Goal: Check status: Check status

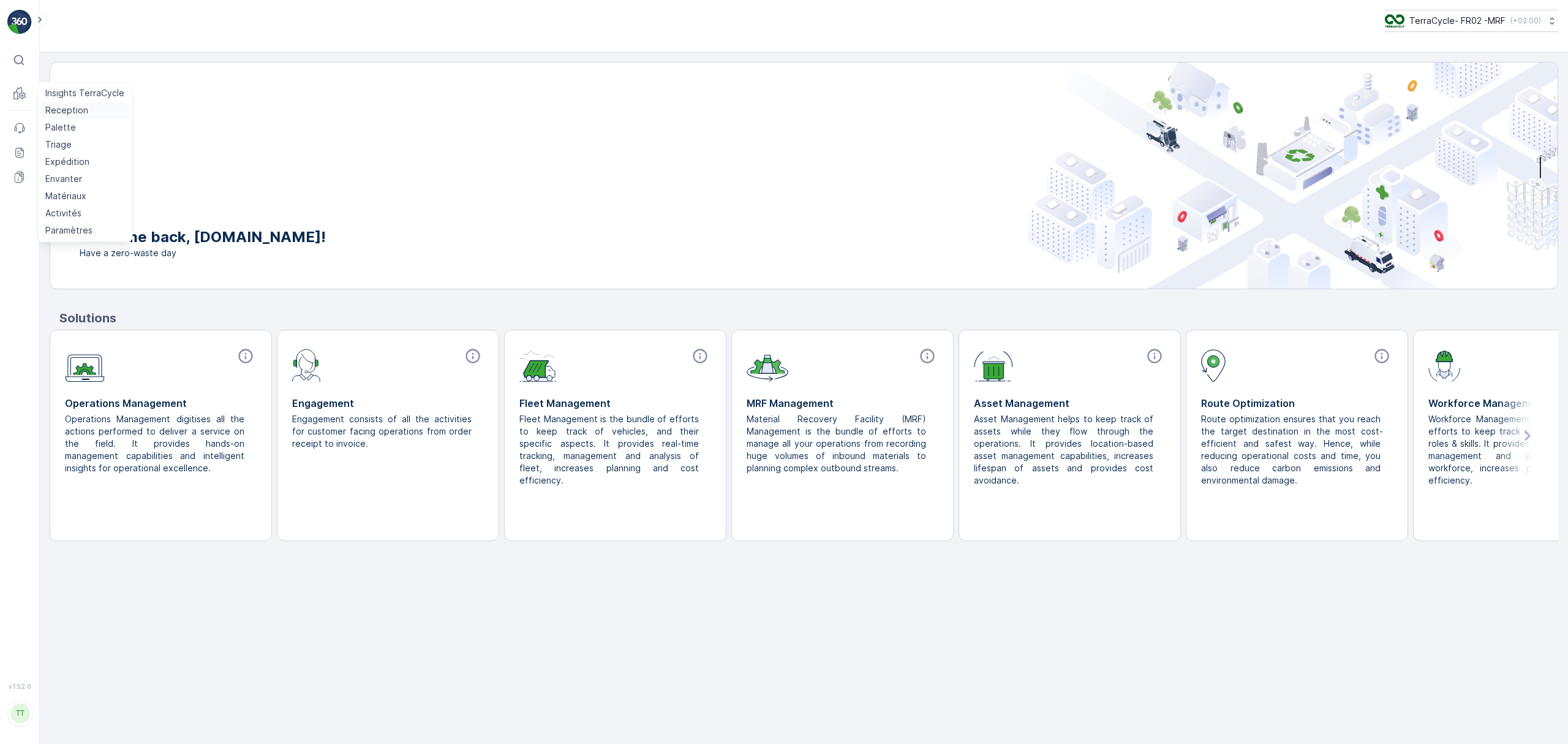
click at [62, 111] on p "Reception" at bounding box center [67, 111] width 43 height 13
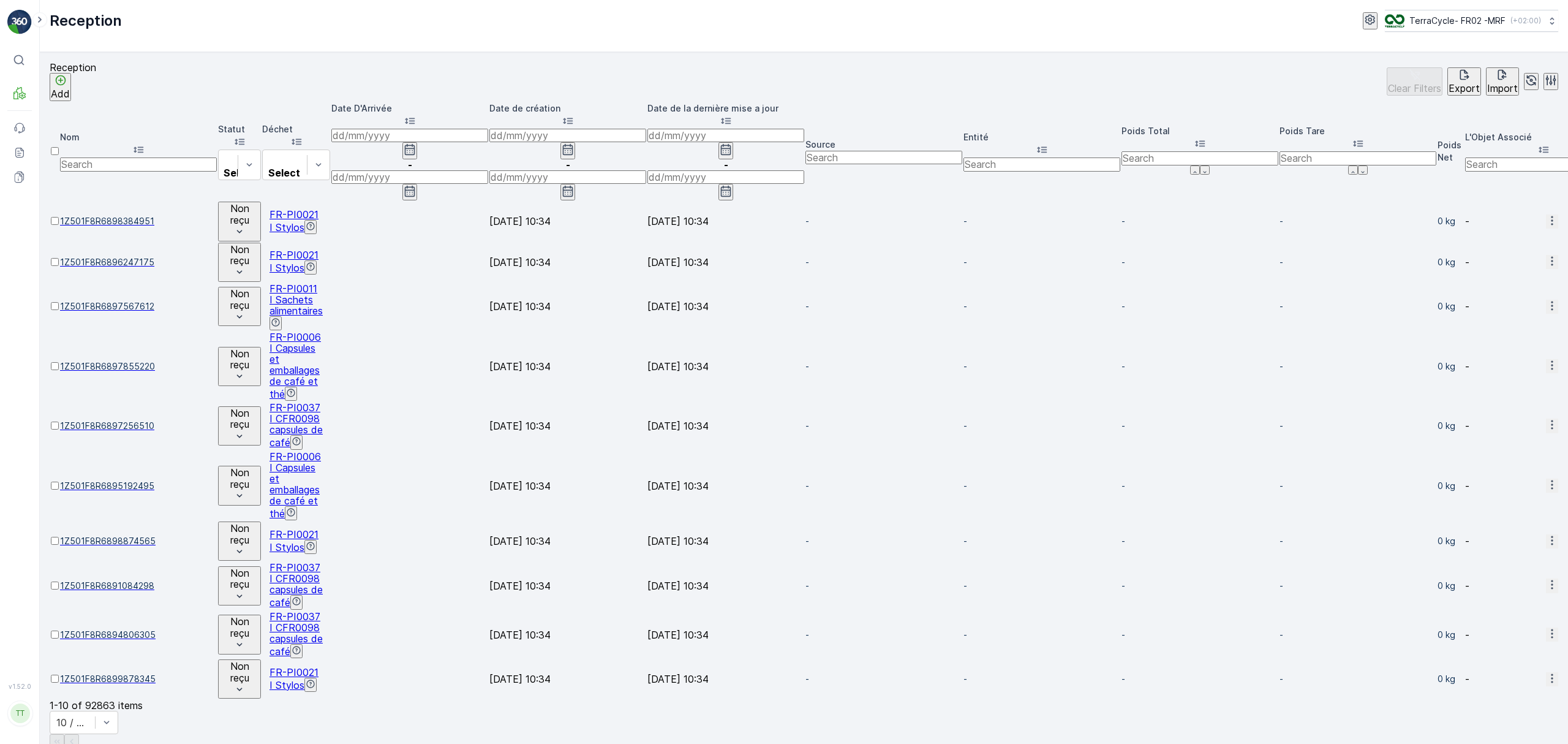
click at [415, 144] on icon "button" at bounding box center [409, 150] width 10 height 11
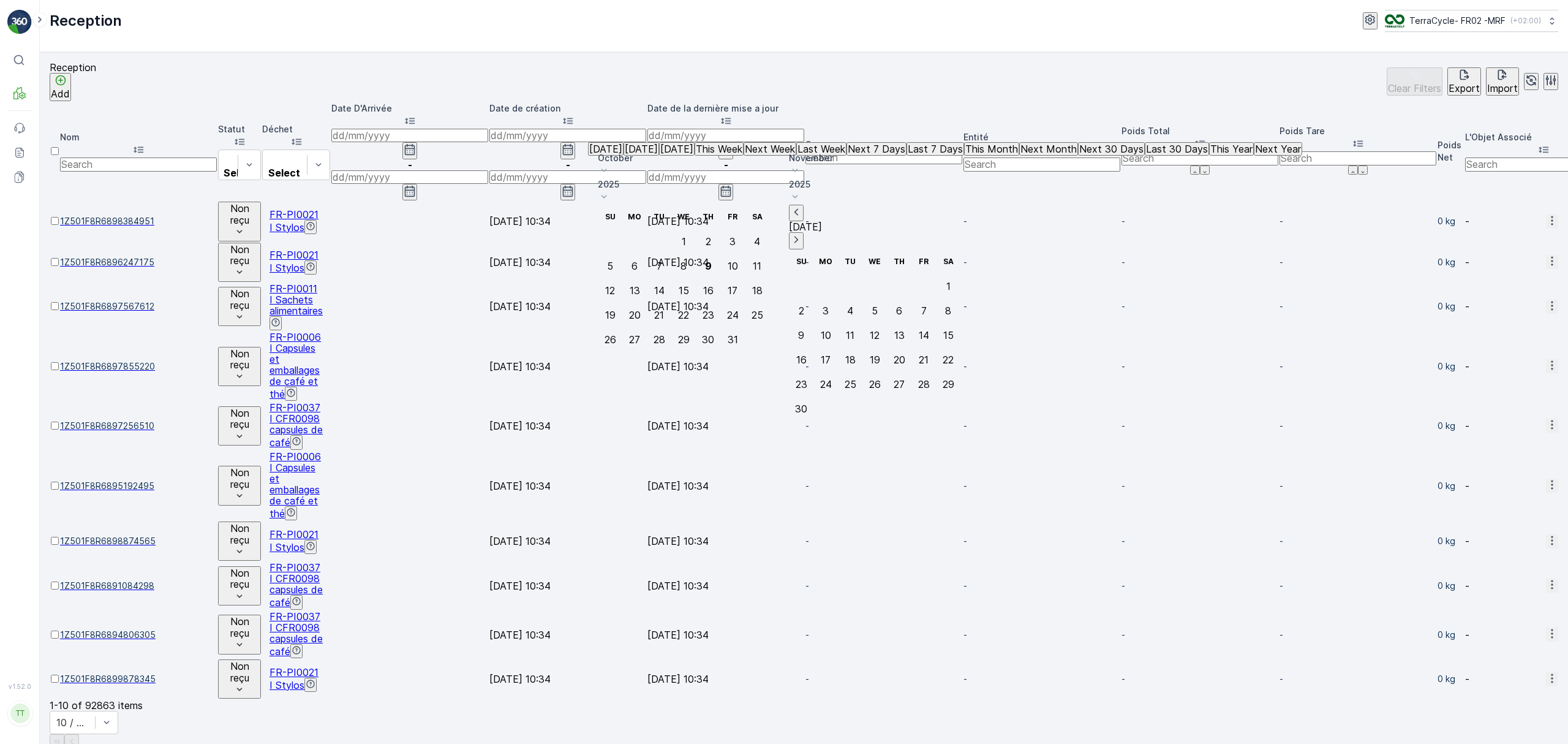
click at [723, 155] on div "October" at bounding box center [683, 166] width 172 height 27
click at [629, 309] on span "July" at bounding box center [620, 315] width 16 height 13
click at [616, 334] on div "27" at bounding box center [610, 340] width 11 height 11
type input "[DATE]"
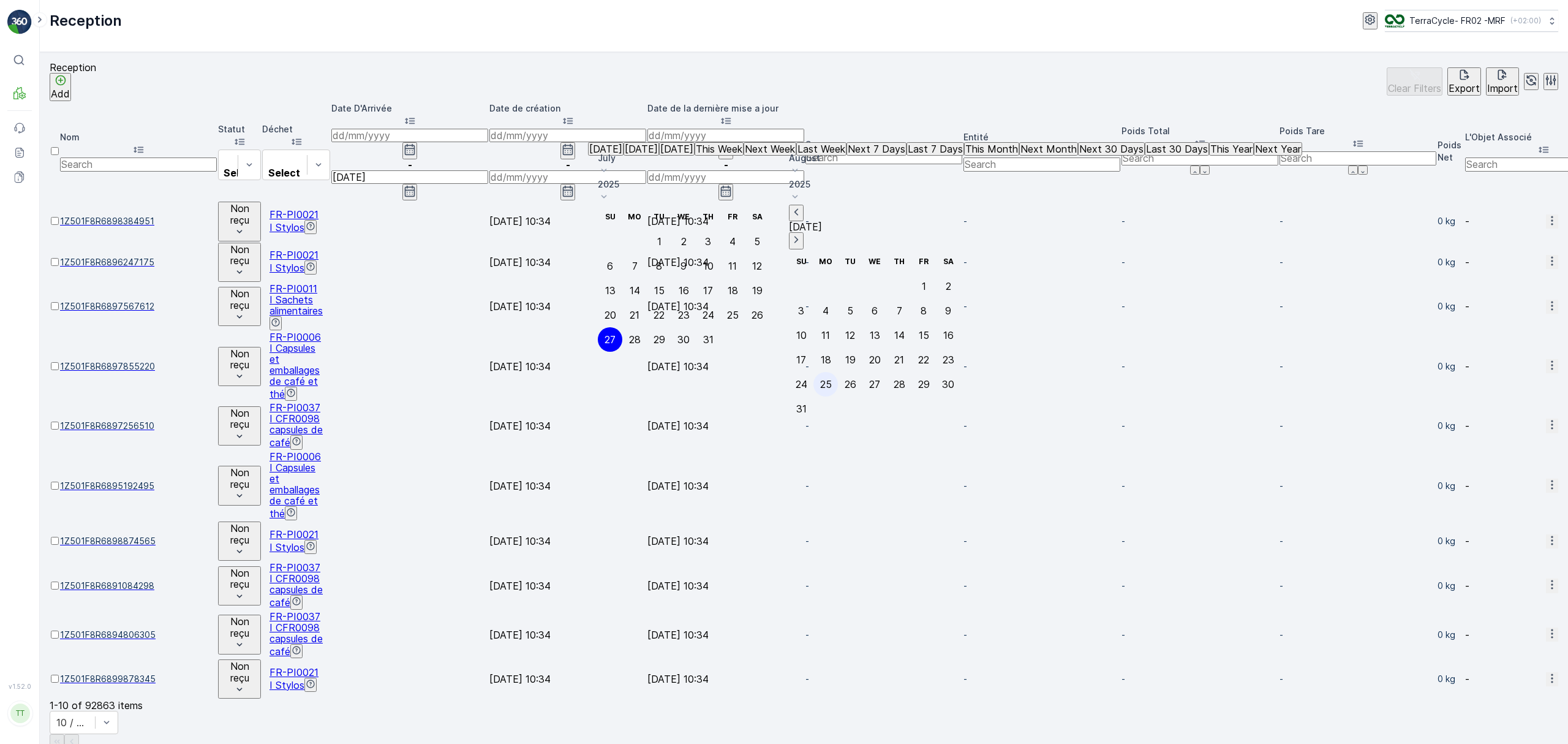
click at [831, 379] on div "25" at bounding box center [826, 385] width 12 height 11
type input "[DATE]"
click at [831, 379] on div "25" at bounding box center [826, 385] width 12 height 11
type input "[DATE]"
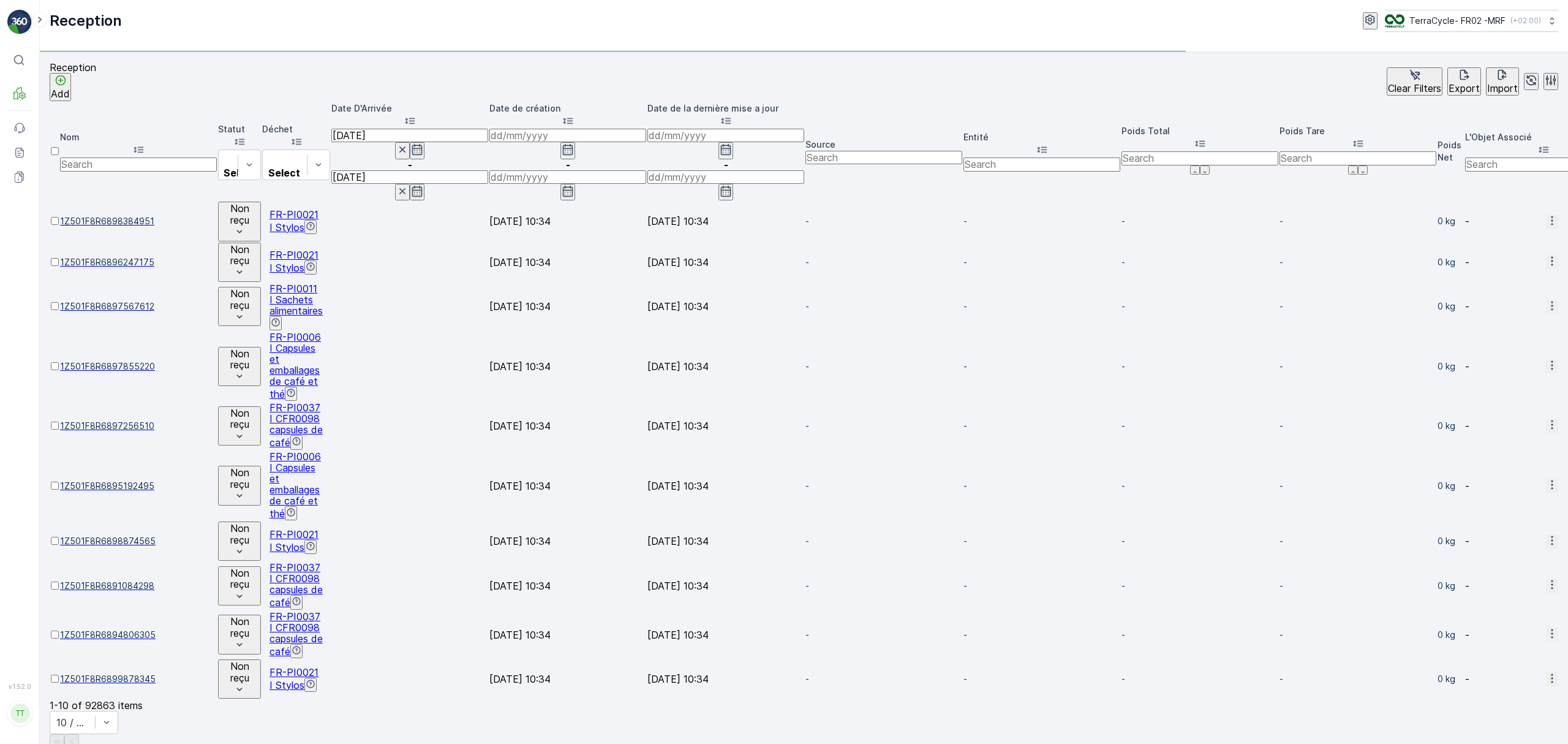
click at [488, 130] on input "[DATE]" at bounding box center [409, 135] width 157 height 13
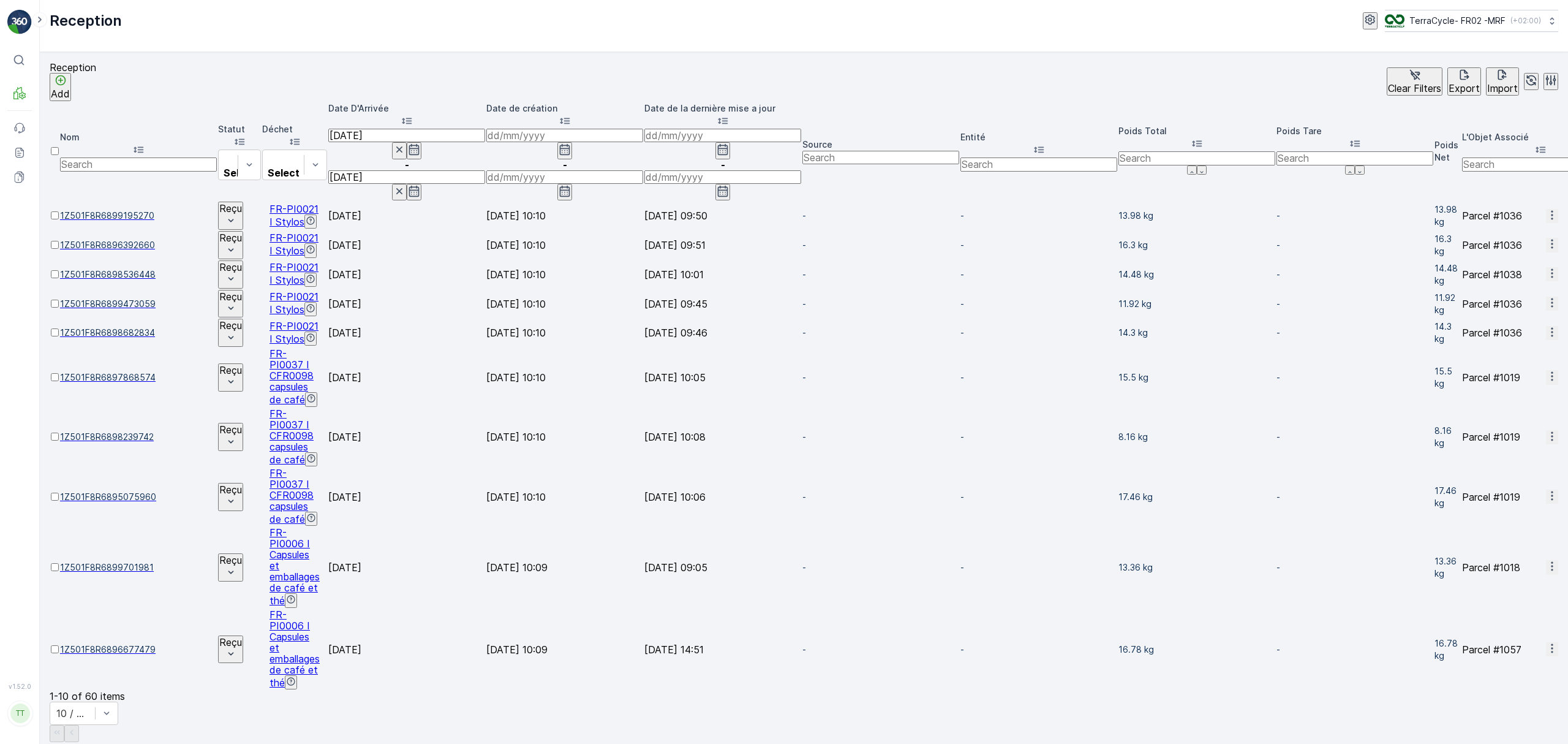
click at [485, 129] on input "[DATE]" at bounding box center [407, 135] width 157 height 13
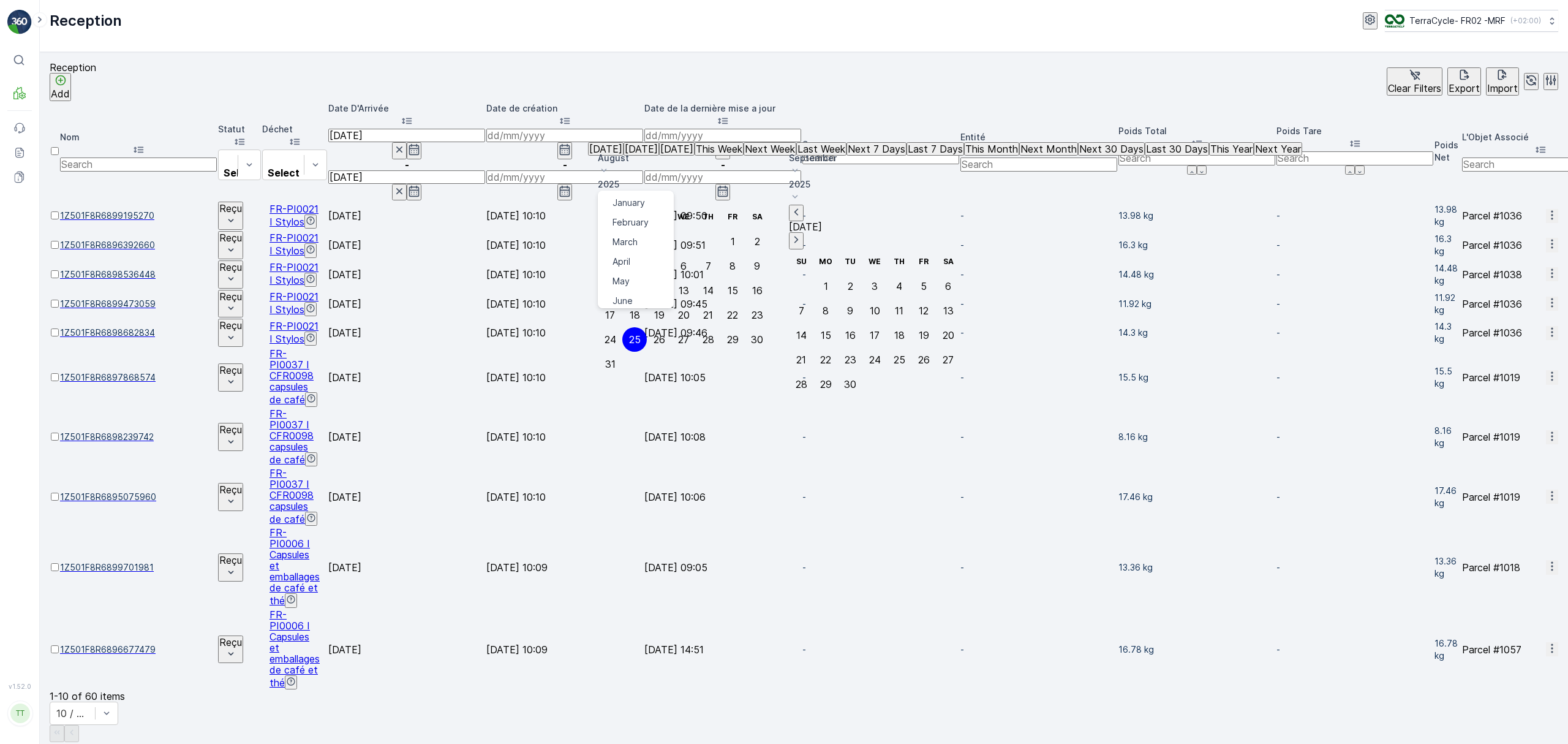
click at [717, 155] on p "August" at bounding box center [683, 159] width 172 height 13
click at [629, 309] on span "July" at bounding box center [620, 315] width 16 height 13
click at [763, 309] on div "26" at bounding box center [757, 315] width 12 height 11
type input "[DATE]"
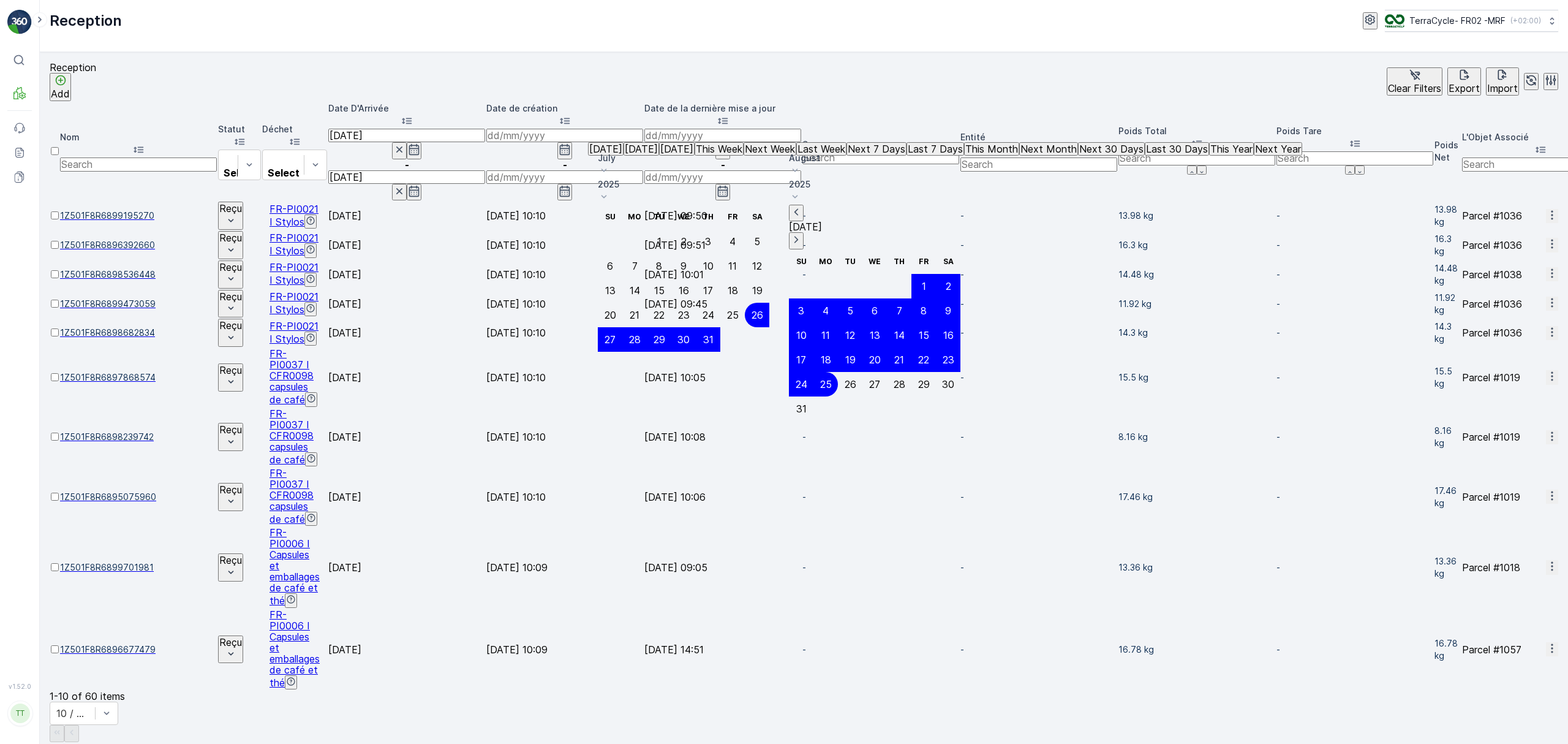
click at [485, 527] on td "[DATE]" at bounding box center [407, 567] width 157 height 80
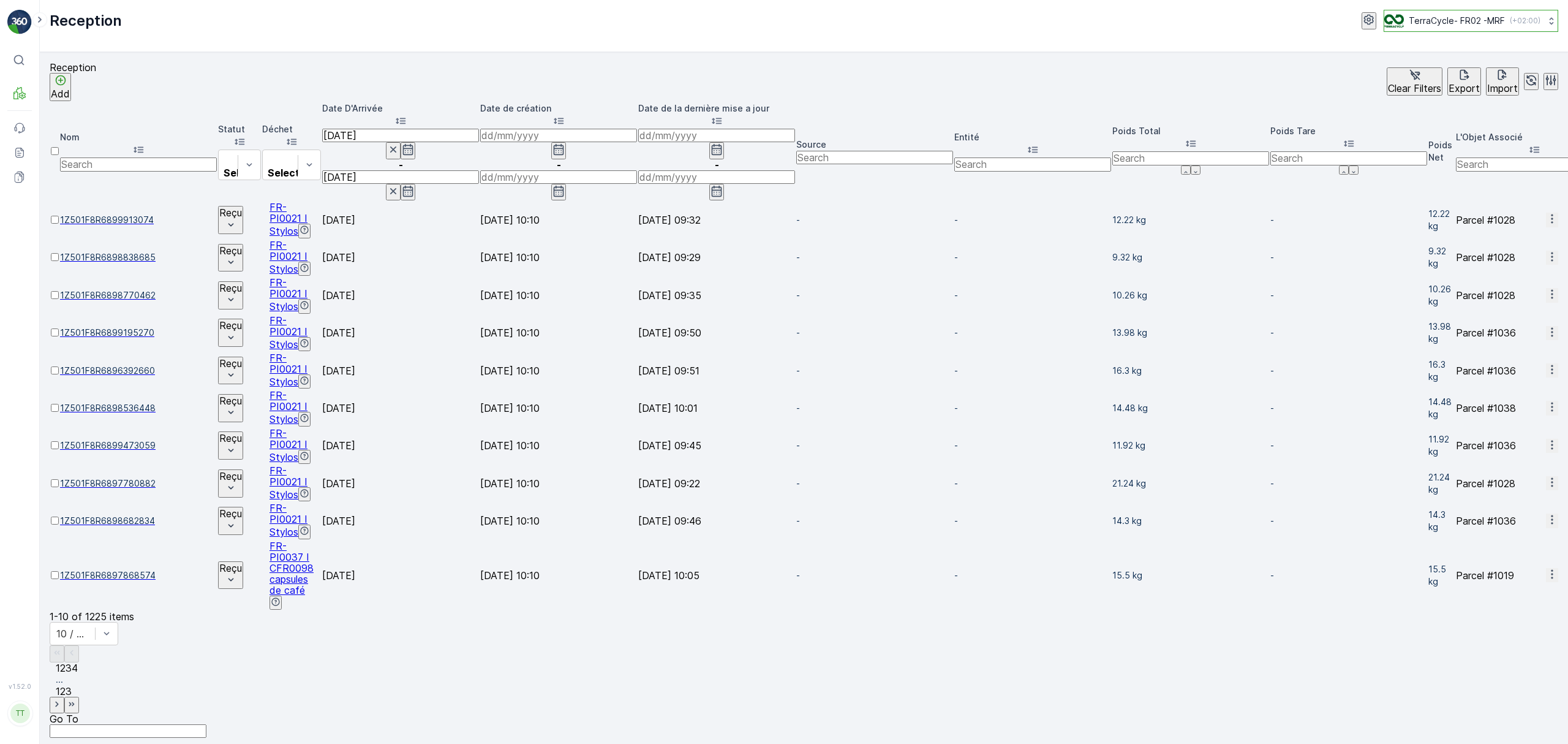
click at [1439, 24] on p "TerraCycle- FR02 -MRF" at bounding box center [1457, 21] width 96 height 13
type input "nl"
click at [1433, 71] on span "TerraCycle-NL-MRF" at bounding box center [1473, 66] width 136 height 13
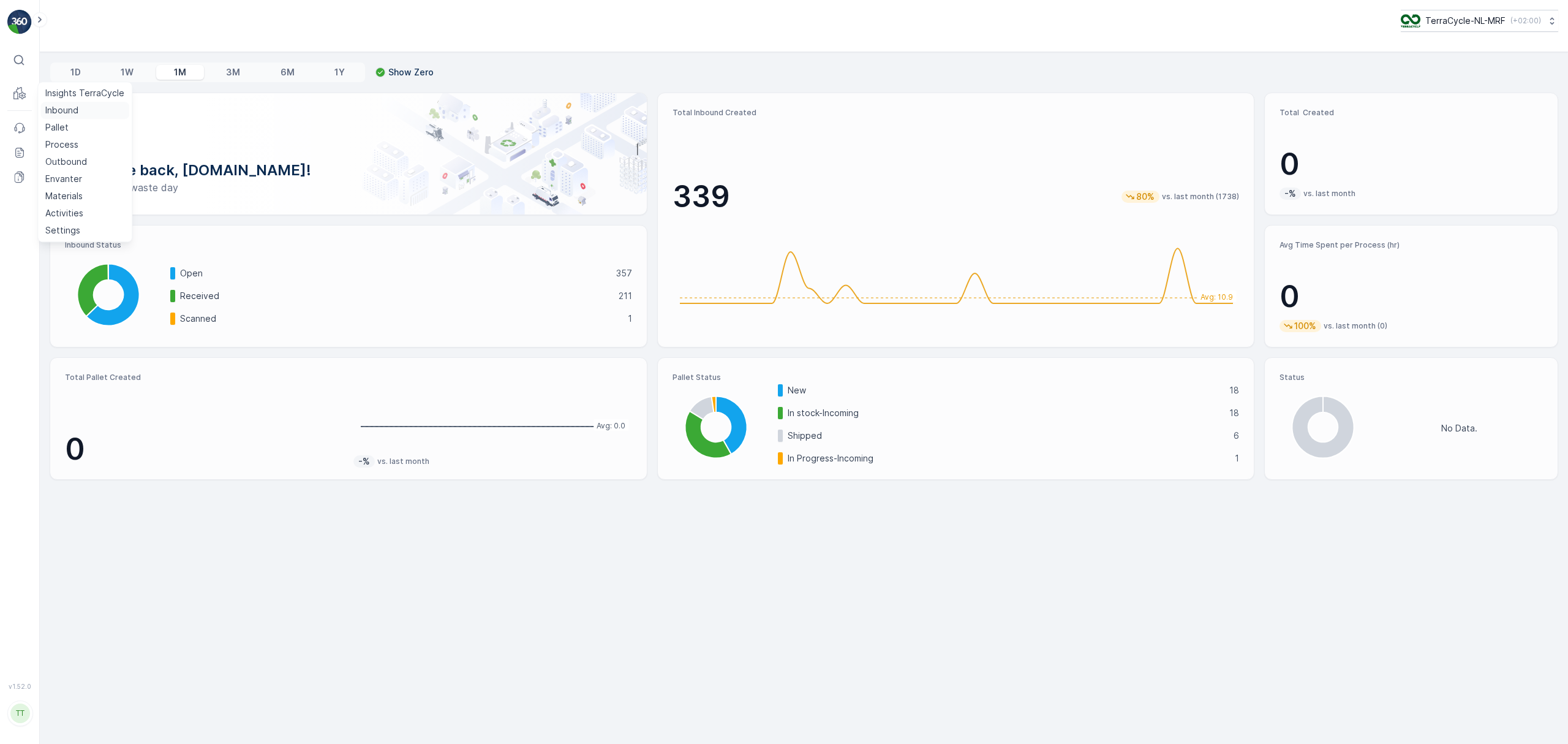
click at [64, 113] on p "Inbound" at bounding box center [62, 111] width 33 height 13
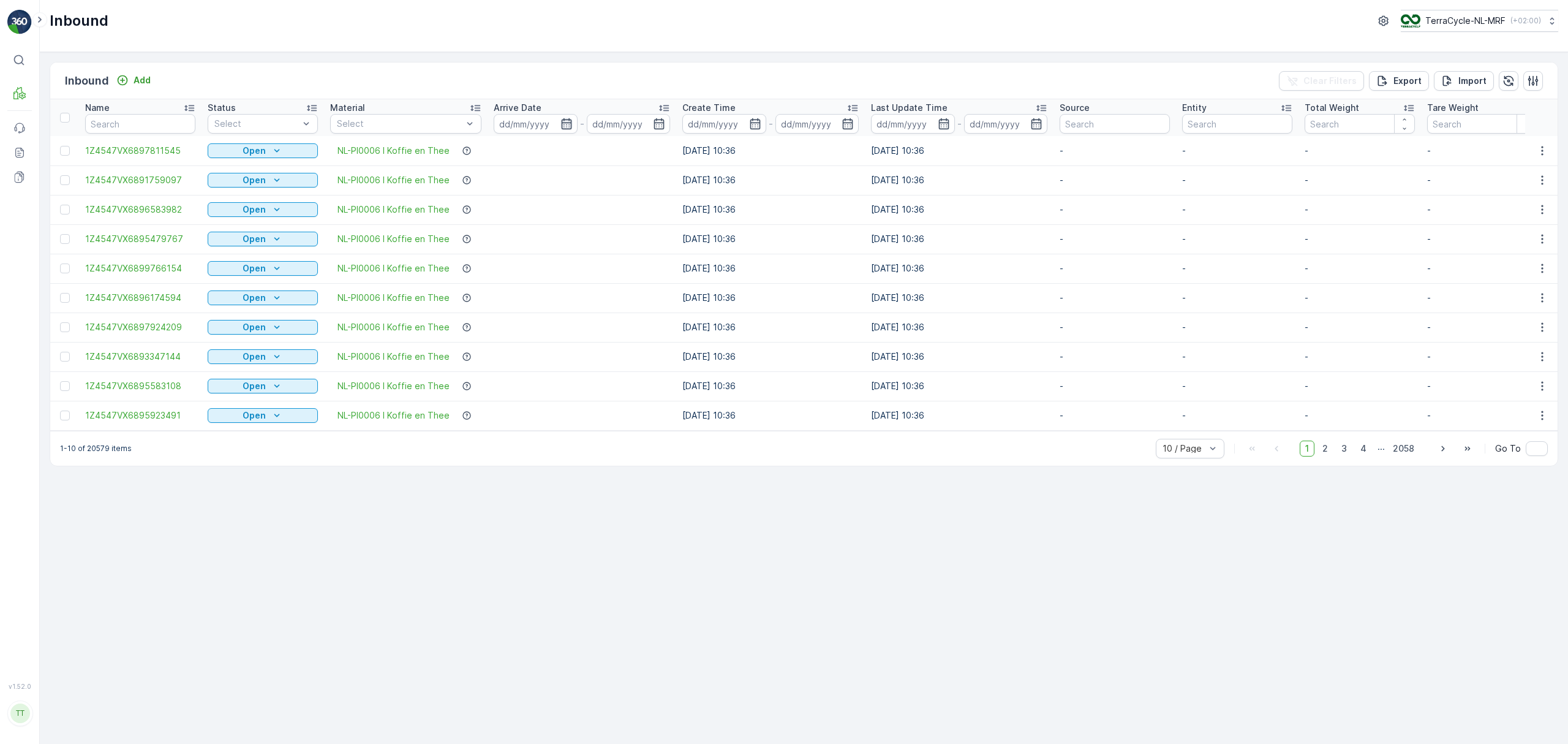
click at [562, 124] on icon "button" at bounding box center [567, 124] width 13 height 13
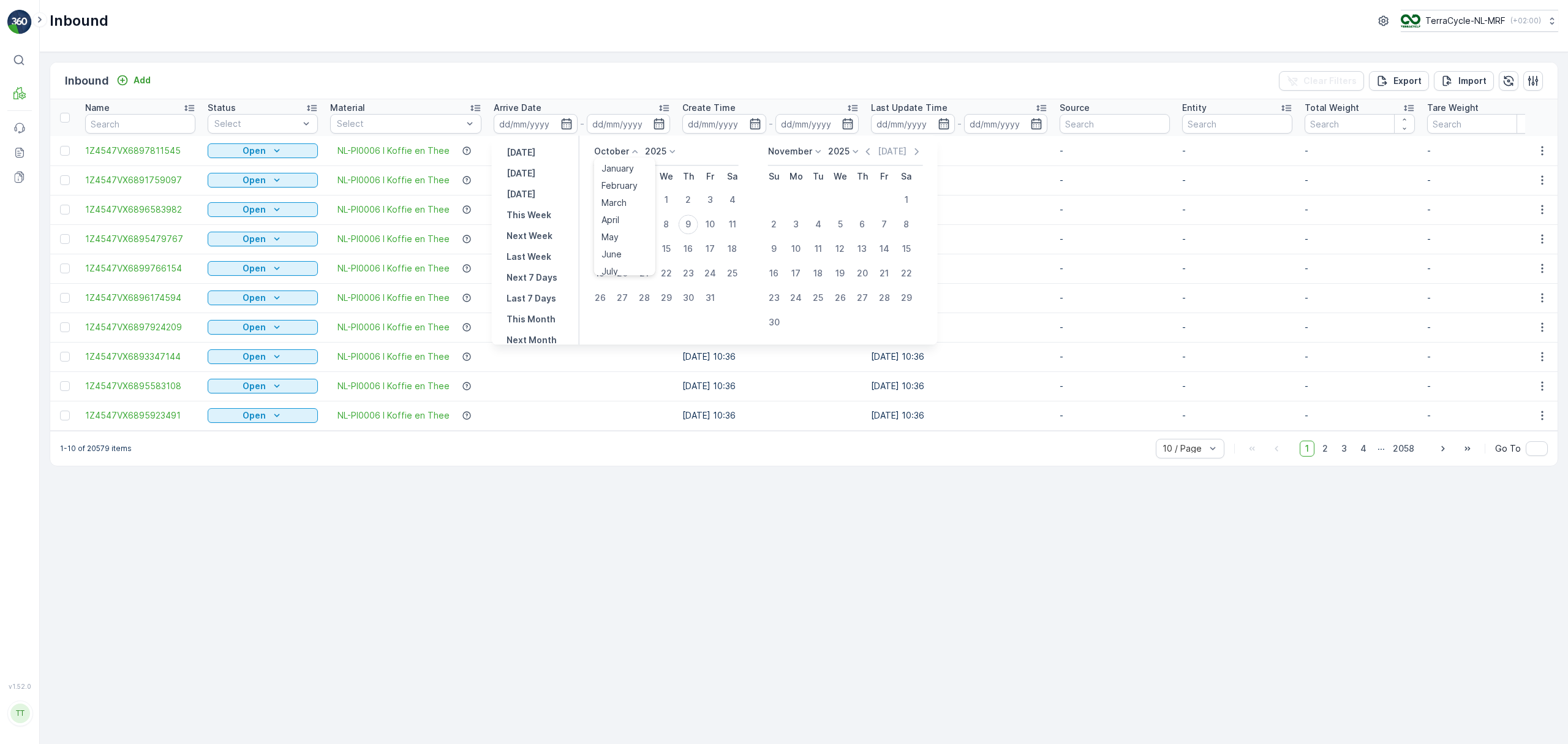
click at [601, 152] on p "October" at bounding box center [611, 151] width 35 height 13
click at [618, 201] on span "August" at bounding box center [616, 207] width 29 height 13
click at [709, 199] on div "1" at bounding box center [710, 199] width 20 height 20
type input "01.08.2025"
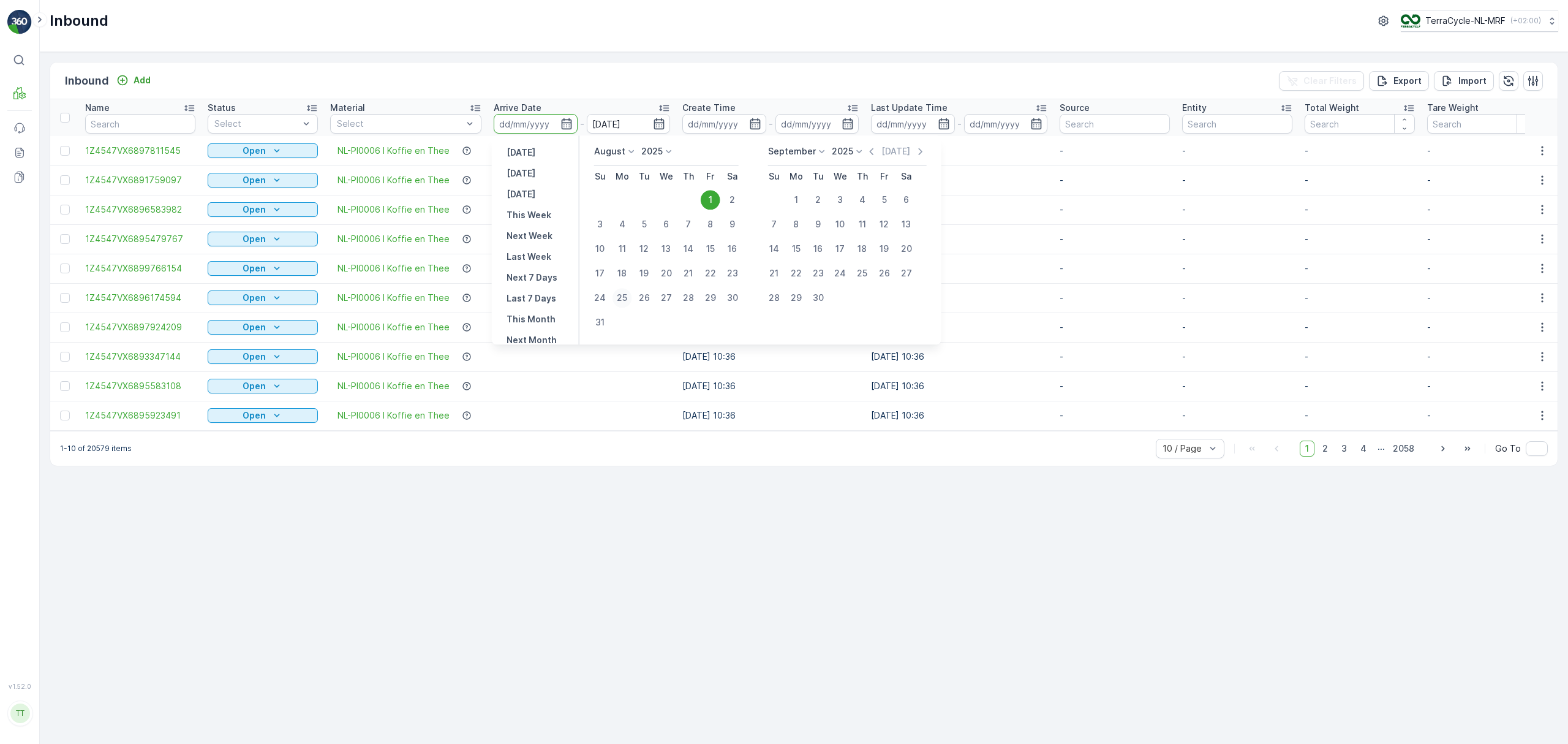
click at [617, 297] on div "25" at bounding box center [622, 297] width 20 height 20
type input "[DATE]"
click at [714, 200] on div "1" at bounding box center [710, 199] width 20 height 20
type input "01.08.2025"
click at [714, 200] on div "1" at bounding box center [710, 199] width 20 height 20
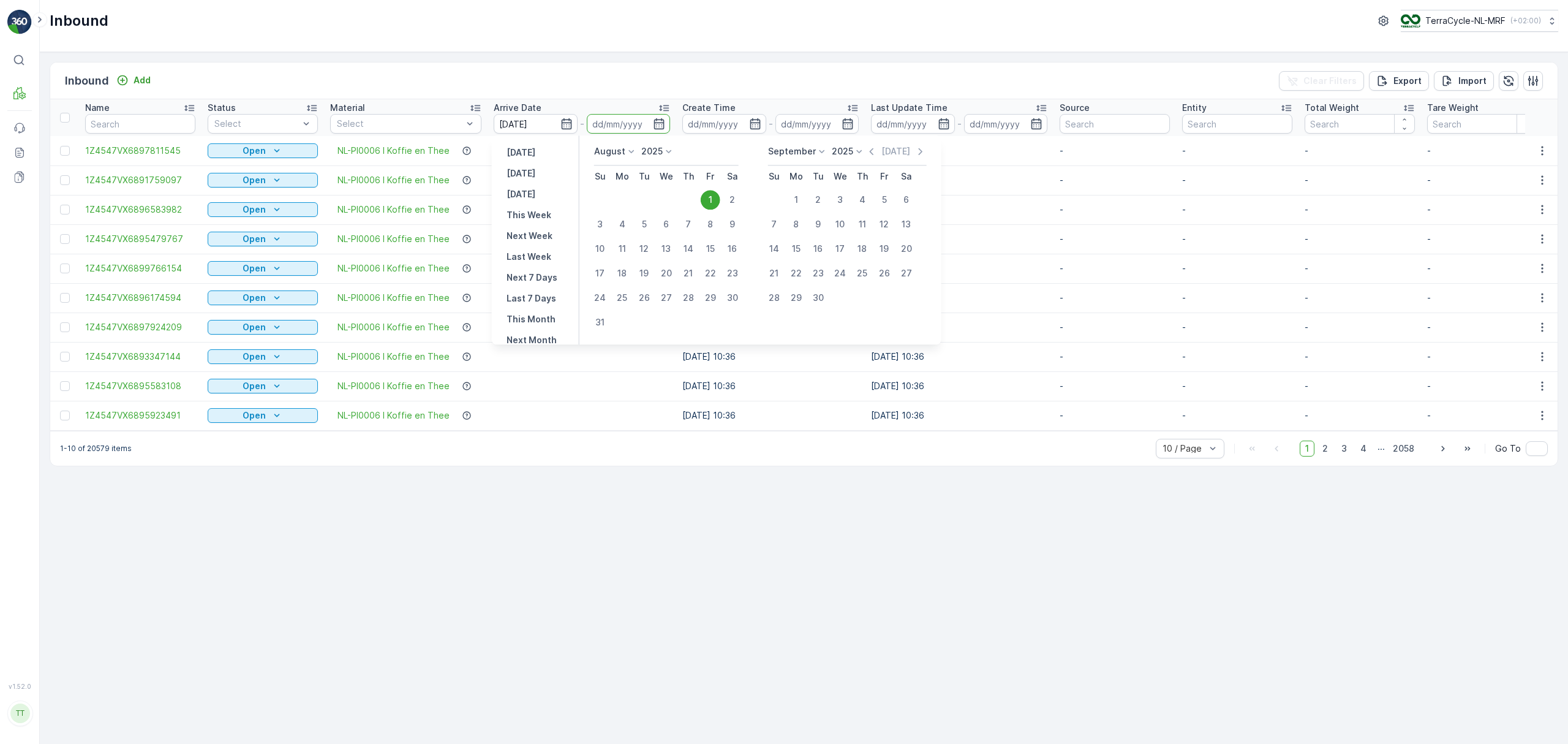
type input "01.08.2025"
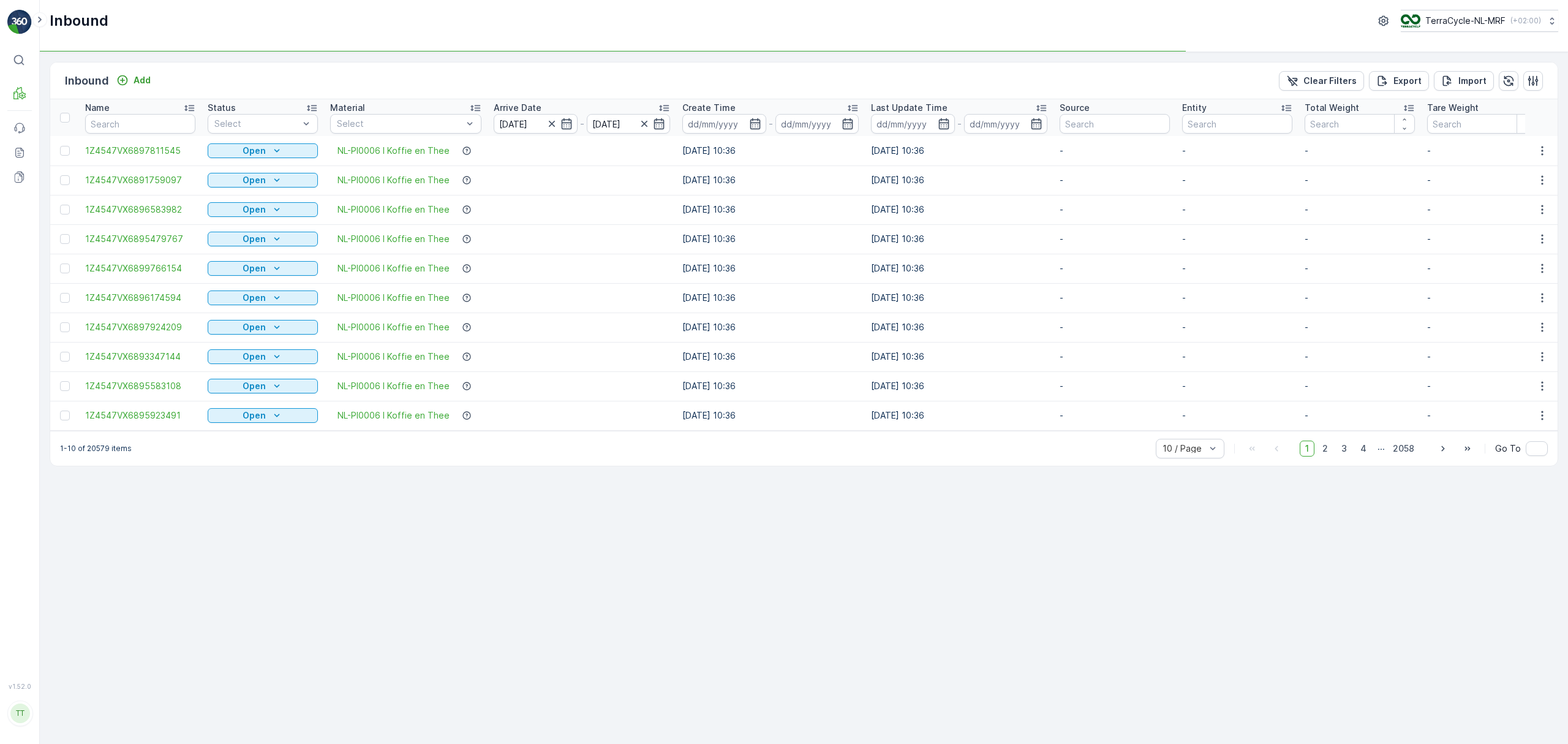
click at [608, 122] on input "01.08.2025" at bounding box center [628, 123] width 84 height 20
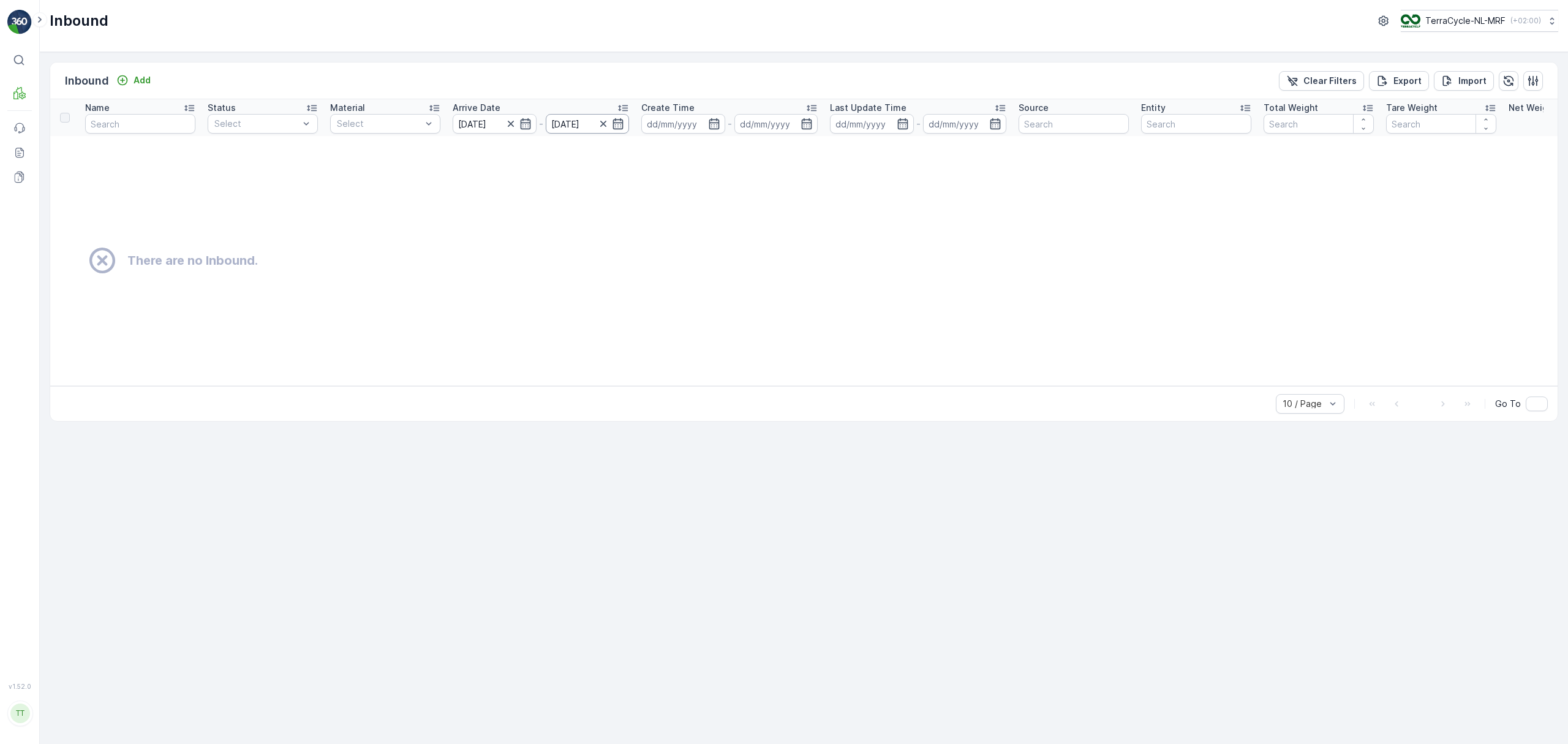
click at [579, 122] on input "01.08.2025" at bounding box center [588, 123] width 84 height 20
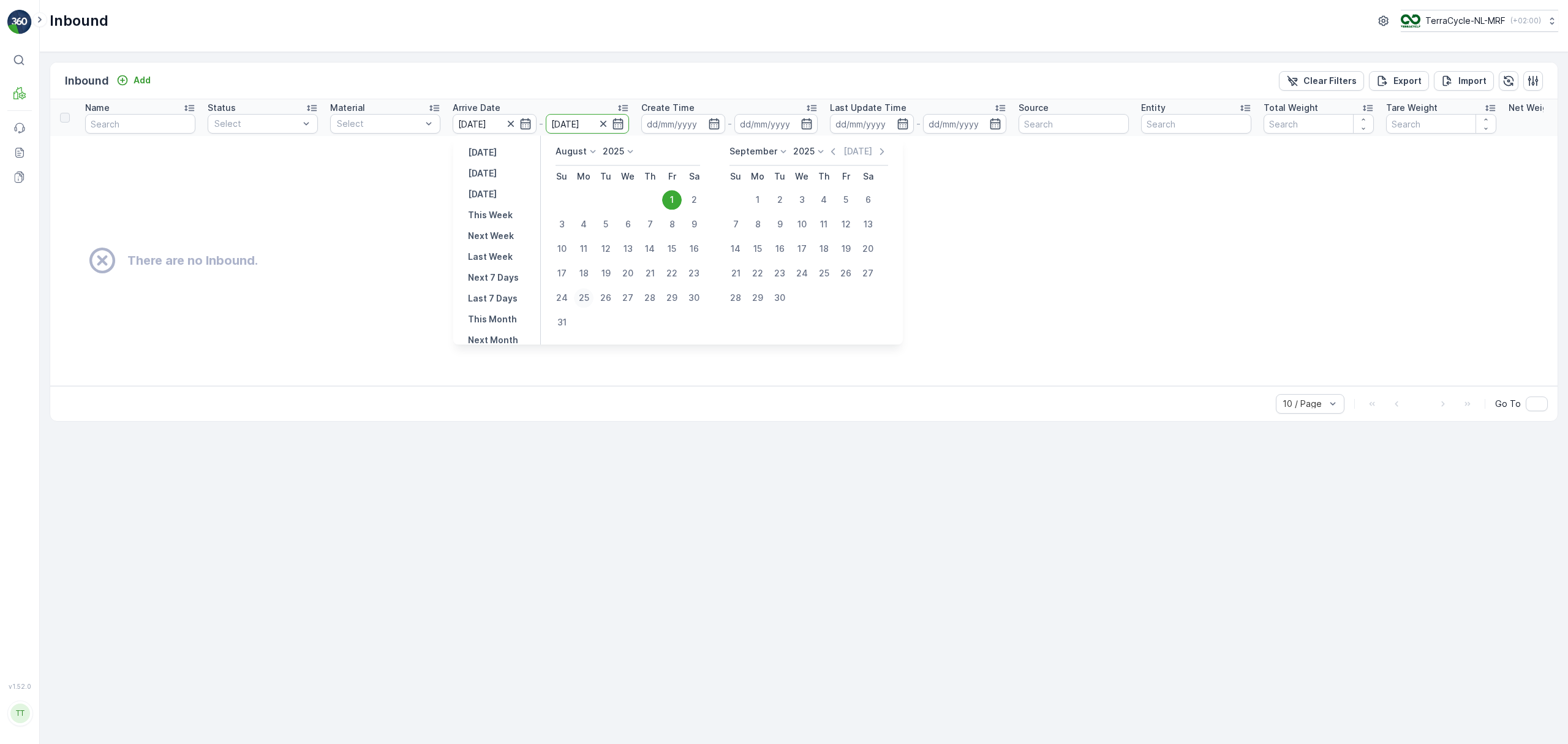
click at [586, 294] on div "25" at bounding box center [584, 297] width 20 height 20
type input "[DATE]"
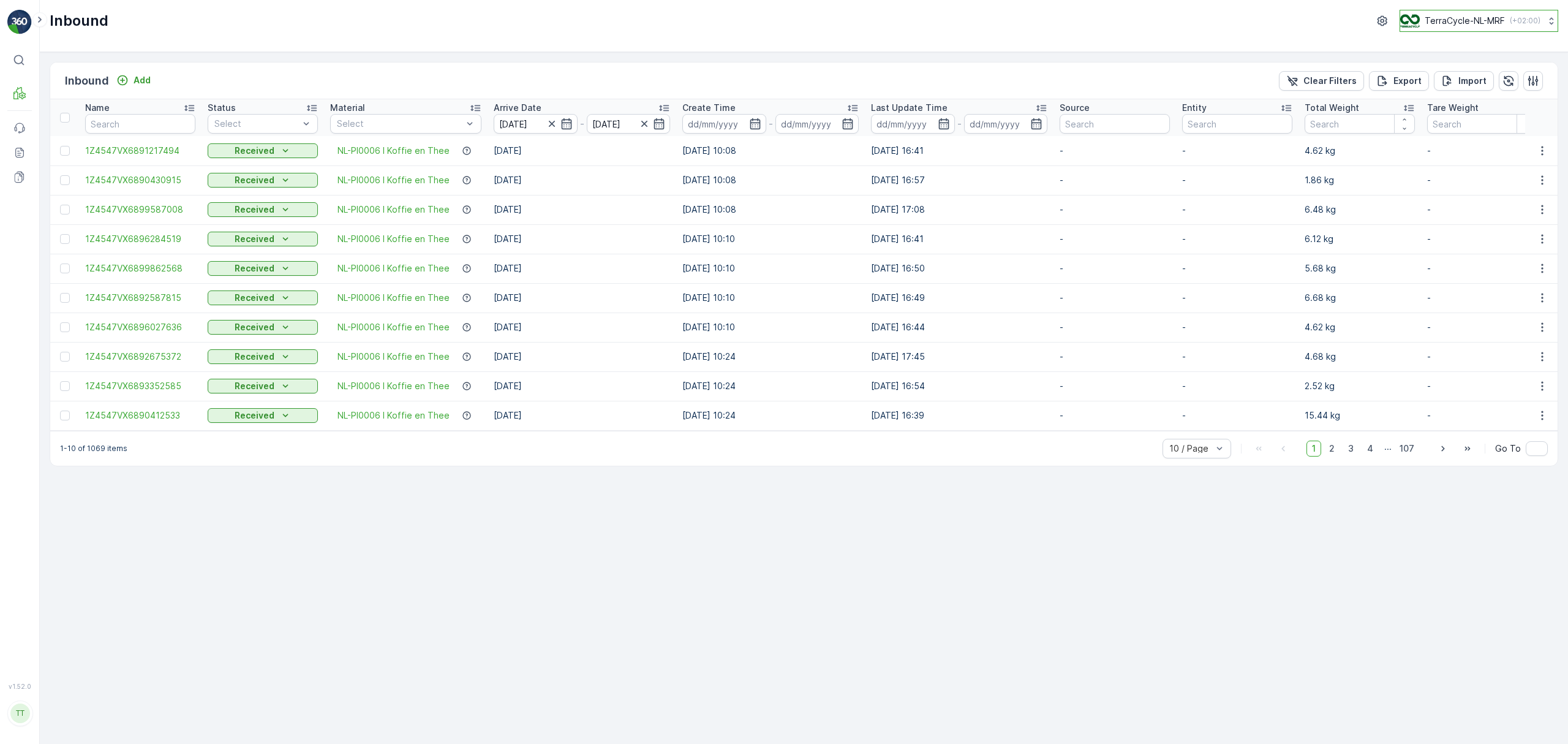
click at [1442, 23] on p "TerraCycle-NL-MRF" at bounding box center [1464, 21] width 80 height 13
type input "ie"
click at [1446, 71] on span "TerraCycle-IE" at bounding box center [1475, 75] width 136 height 13
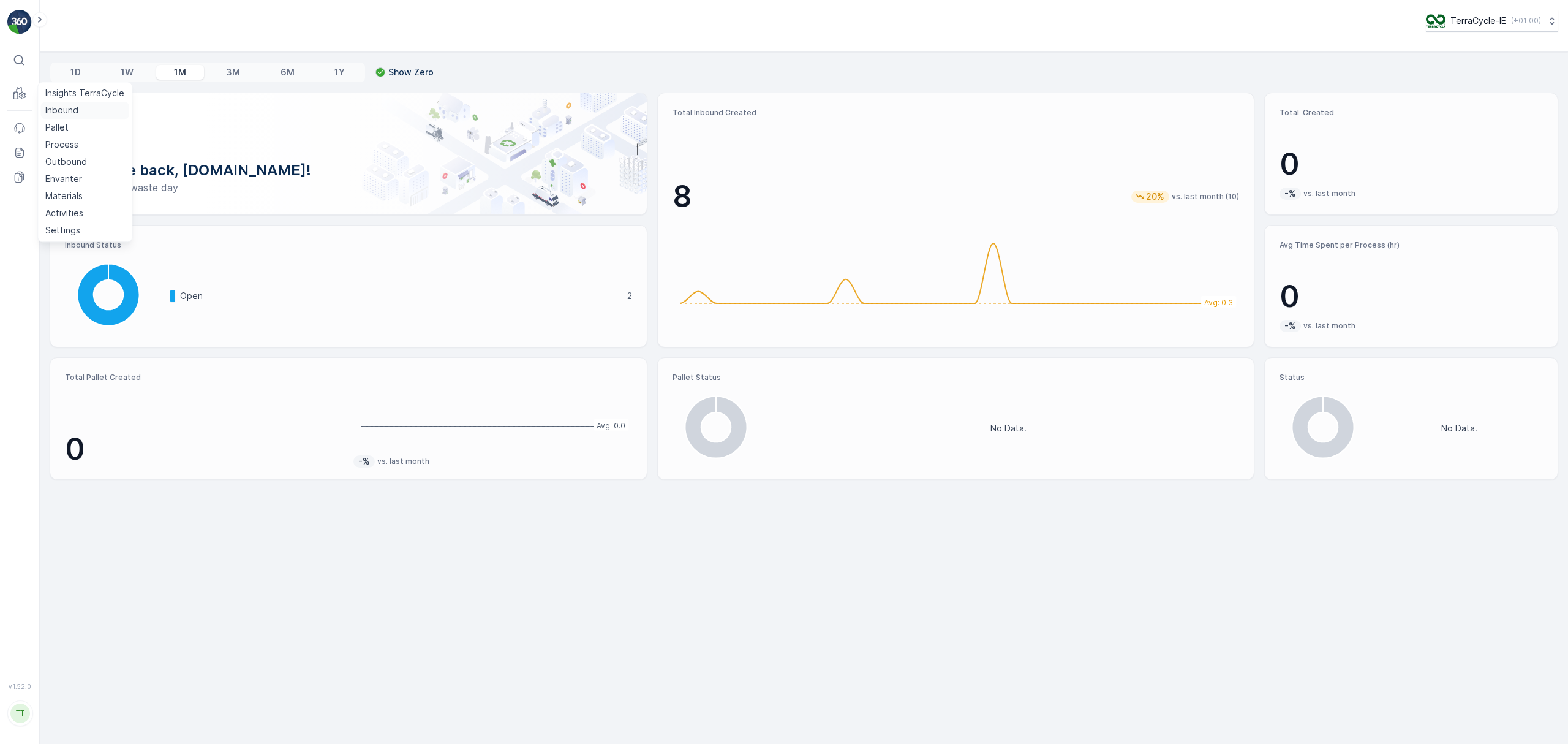
click at [60, 108] on p "Inbound" at bounding box center [62, 111] width 33 height 13
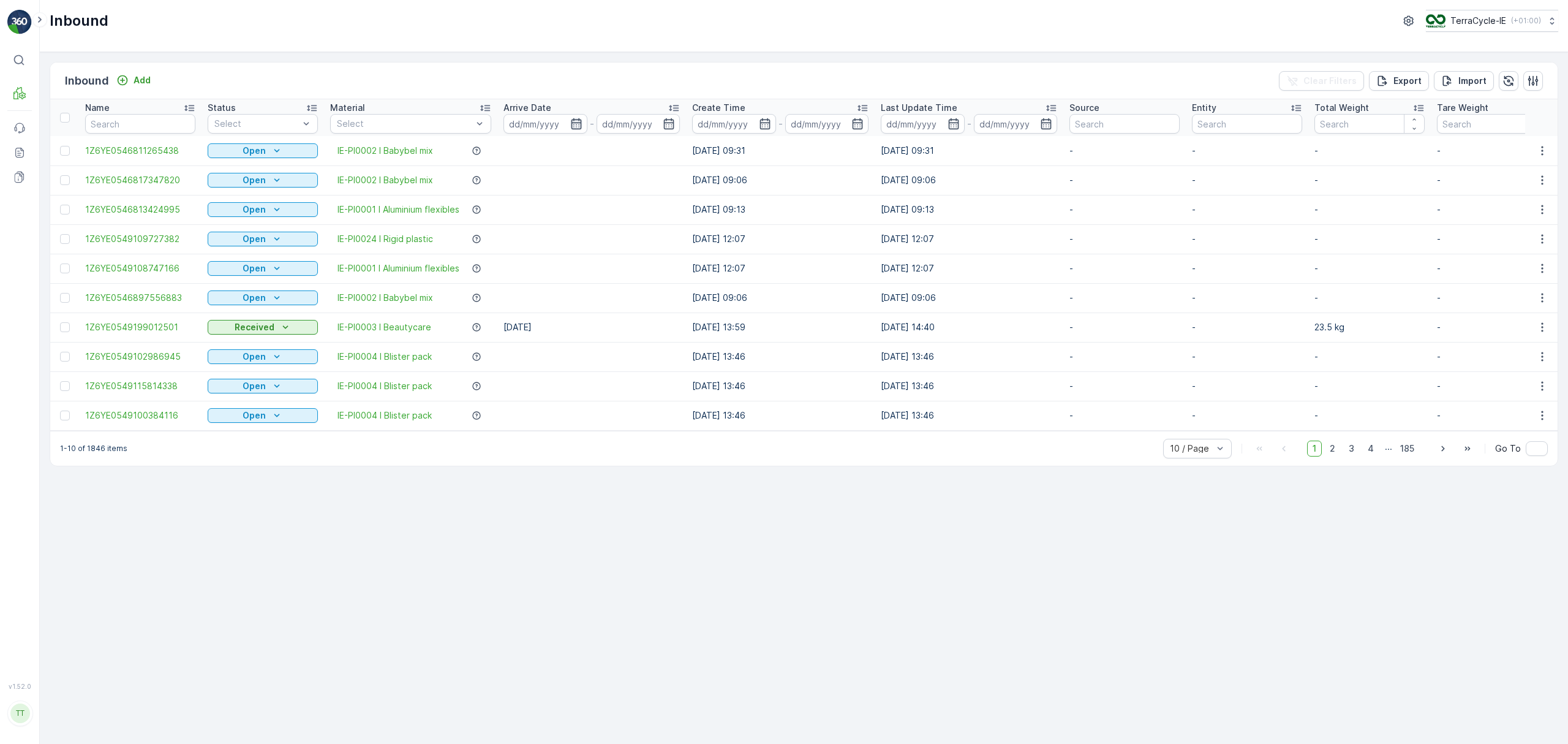
click at [578, 125] on icon "button" at bounding box center [577, 124] width 13 height 13
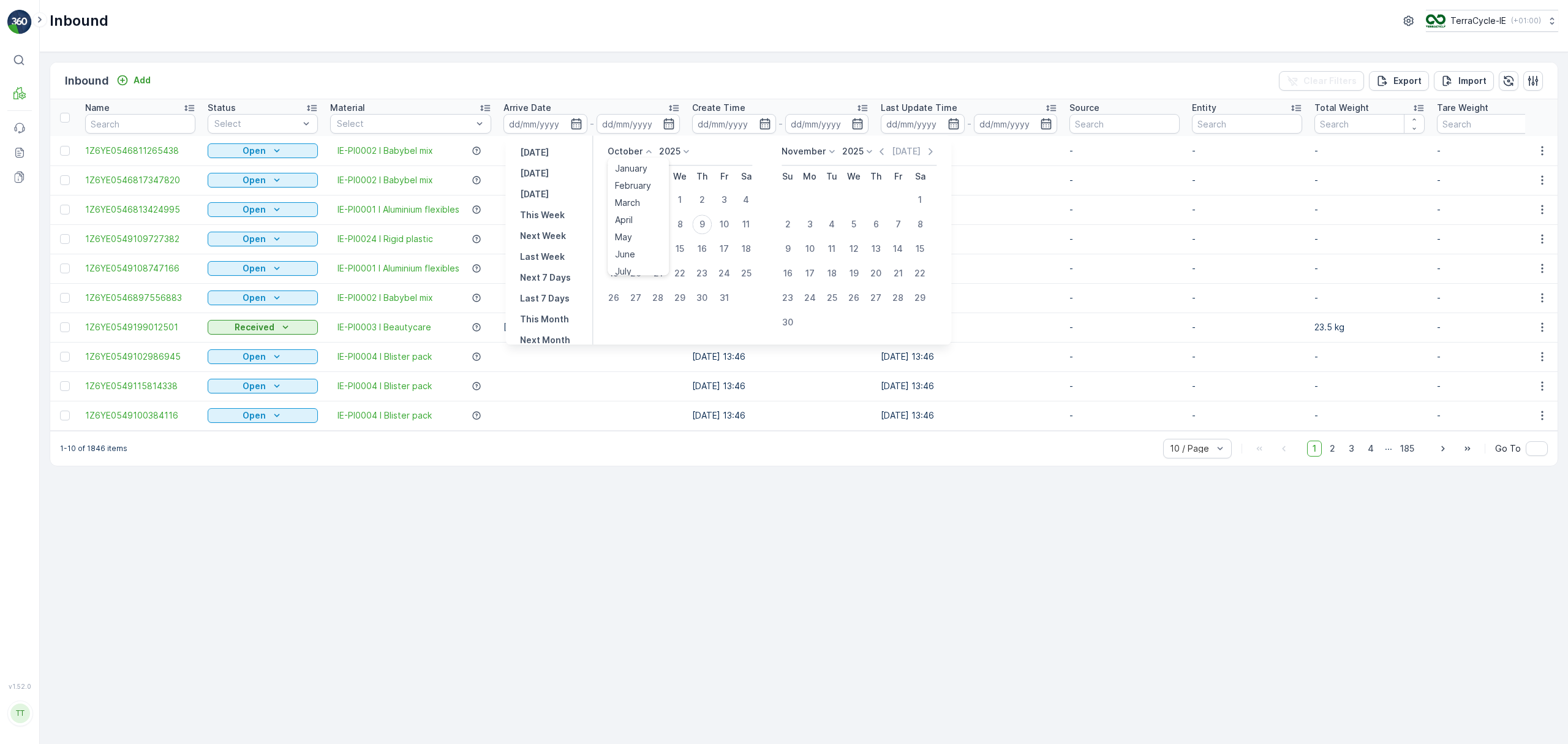
click at [645, 150] on icon at bounding box center [649, 151] width 13 height 13
click at [631, 261] on span "July" at bounding box center [623, 267] width 16 height 13
click at [662, 246] on div "15" at bounding box center [657, 249] width 20 height 20
type input "15.07.2025"
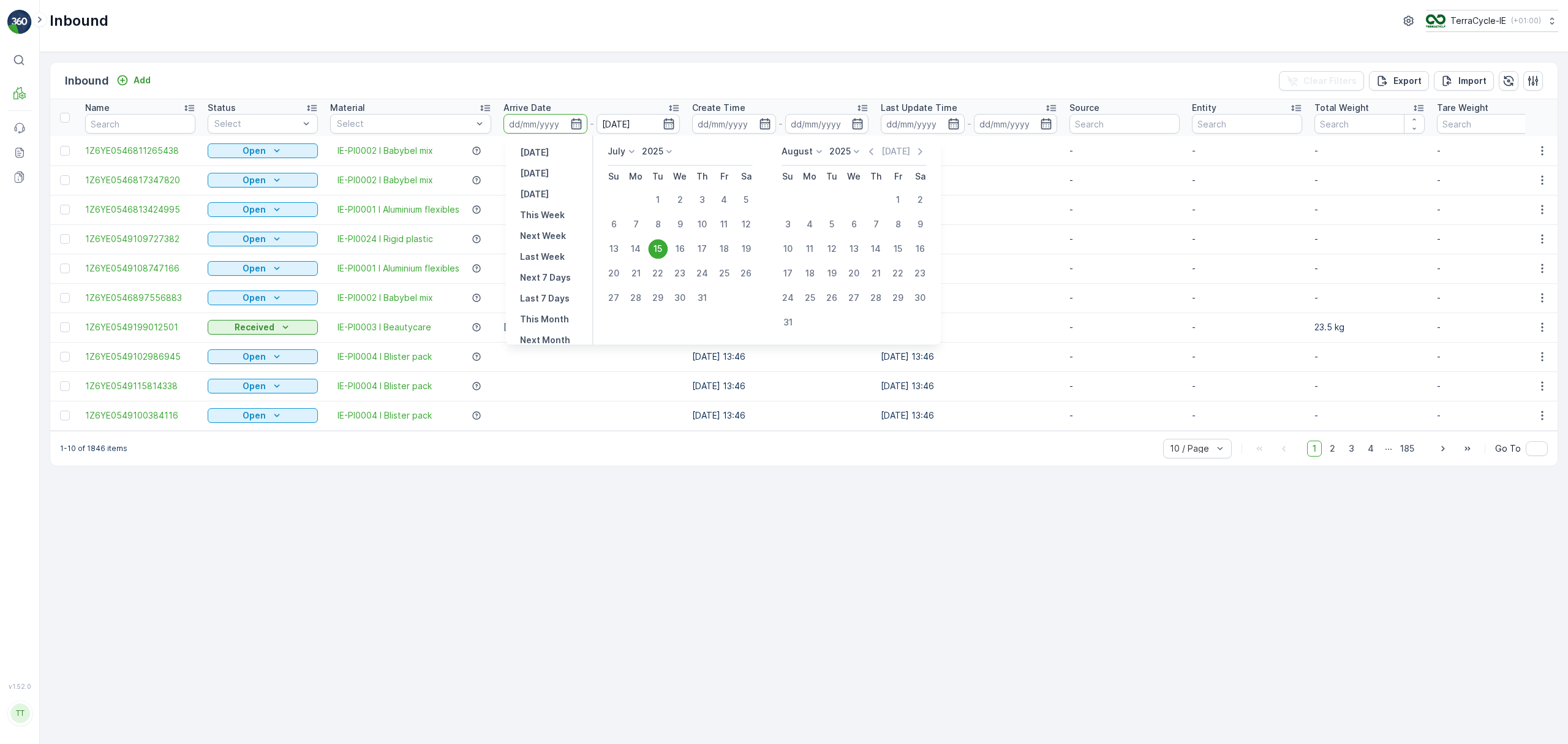
click at [662, 246] on div "15" at bounding box center [657, 249] width 20 height 20
type input "15.07.2025"
click at [625, 124] on input "15.07.2025" at bounding box center [638, 123] width 84 height 20
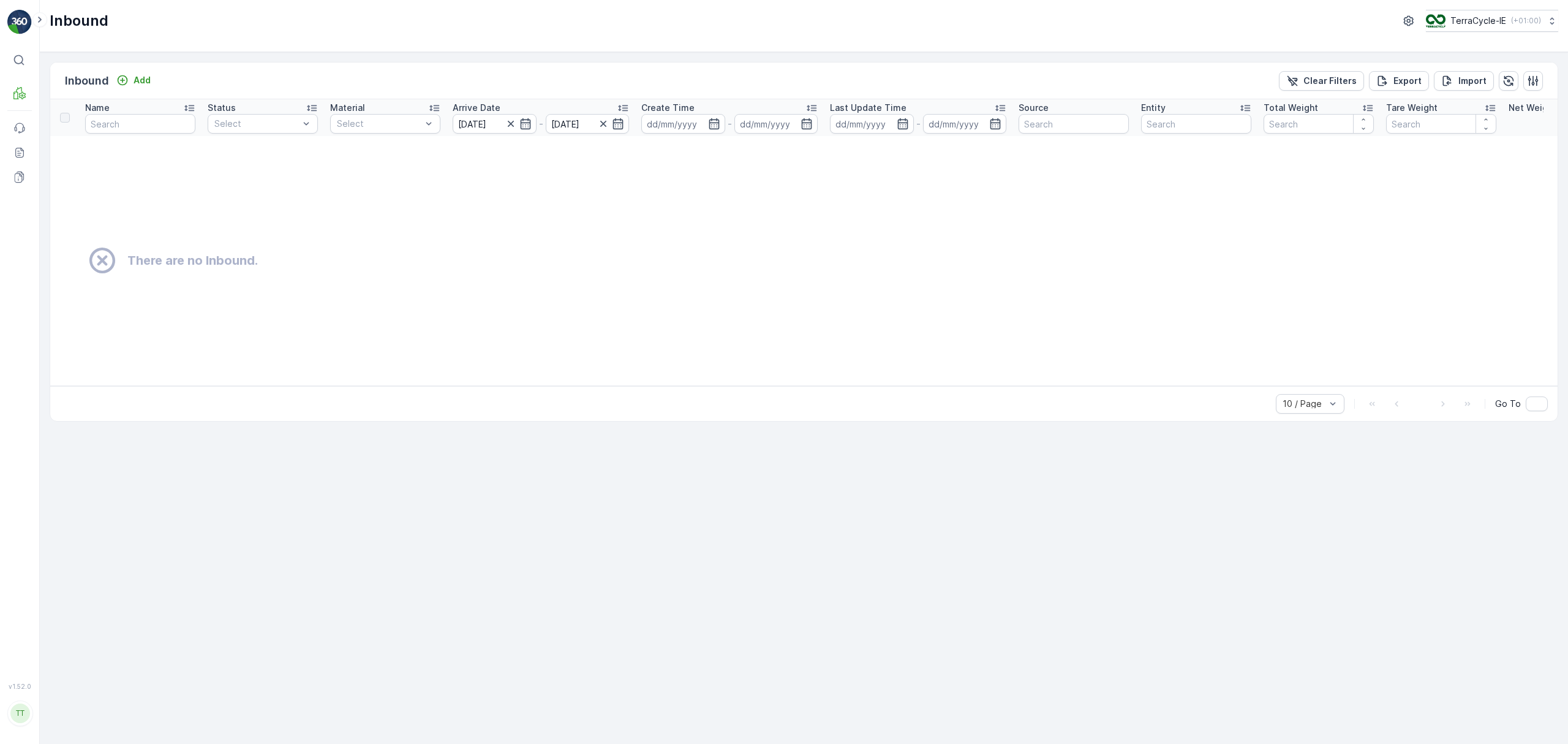
click at [622, 120] on icon "button" at bounding box center [618, 124] width 10 height 11
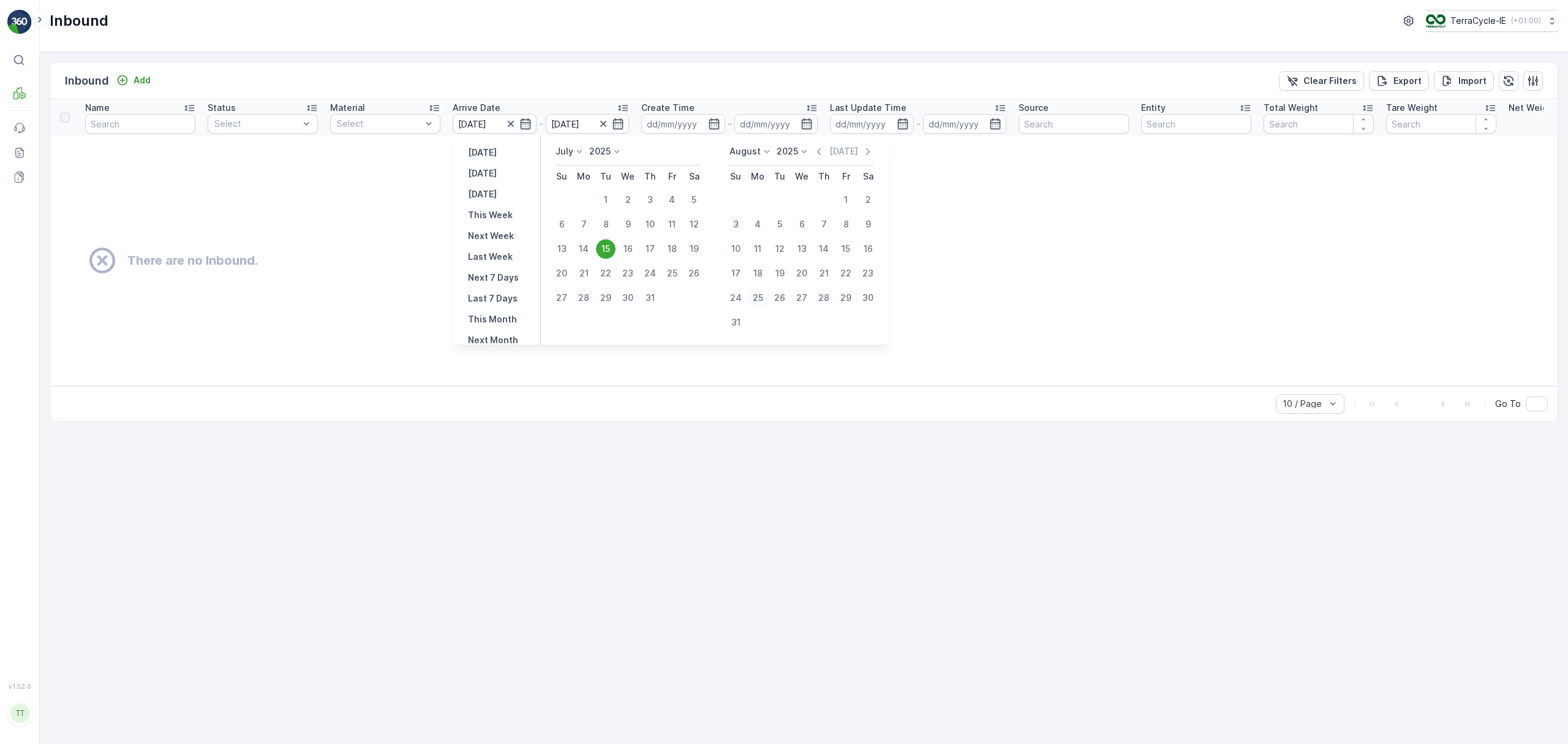
click at [756, 298] on div "25" at bounding box center [757, 297] width 20 height 20
type input "[DATE]"
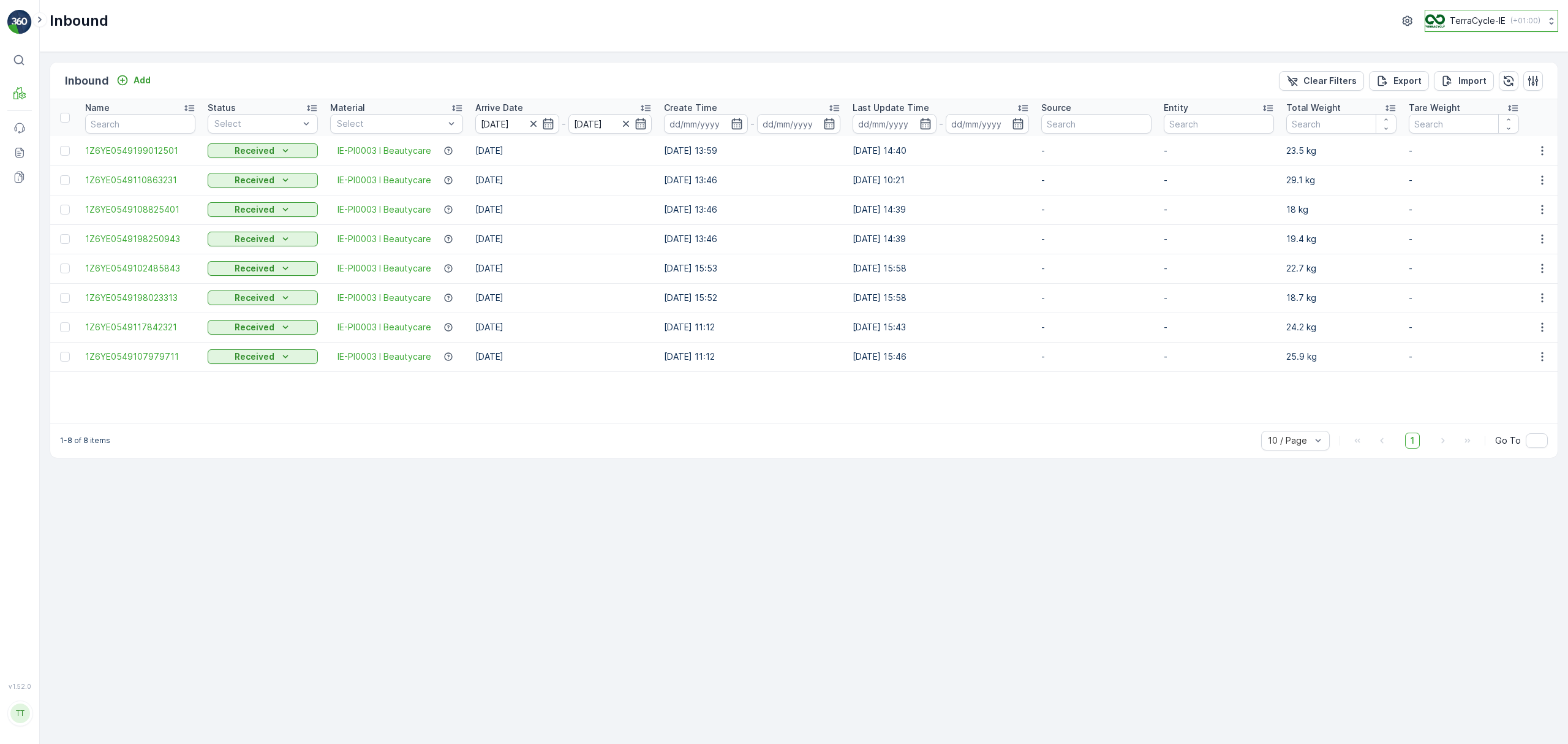
click at [1501, 18] on div "TerraCycle-IE ( +01:00 )" at bounding box center [1483, 20] width 115 height 13
type input "uk"
click at [1502, 130] on span "Europe/[GEOGRAPHIC_DATA] (+01:00)" at bounding box center [1497, 140] width 128 height 20
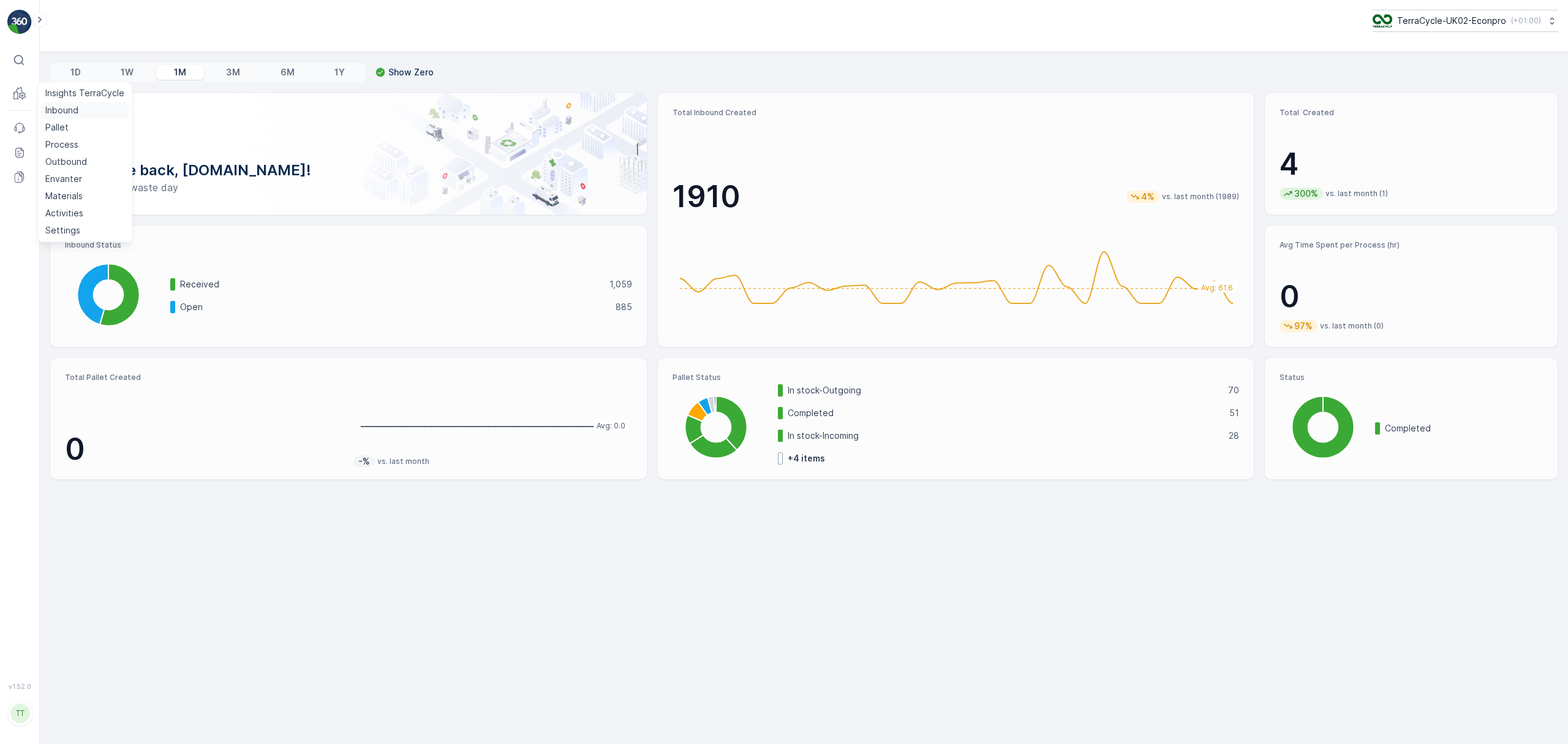
click at [62, 111] on p "Inbound" at bounding box center [62, 111] width 33 height 13
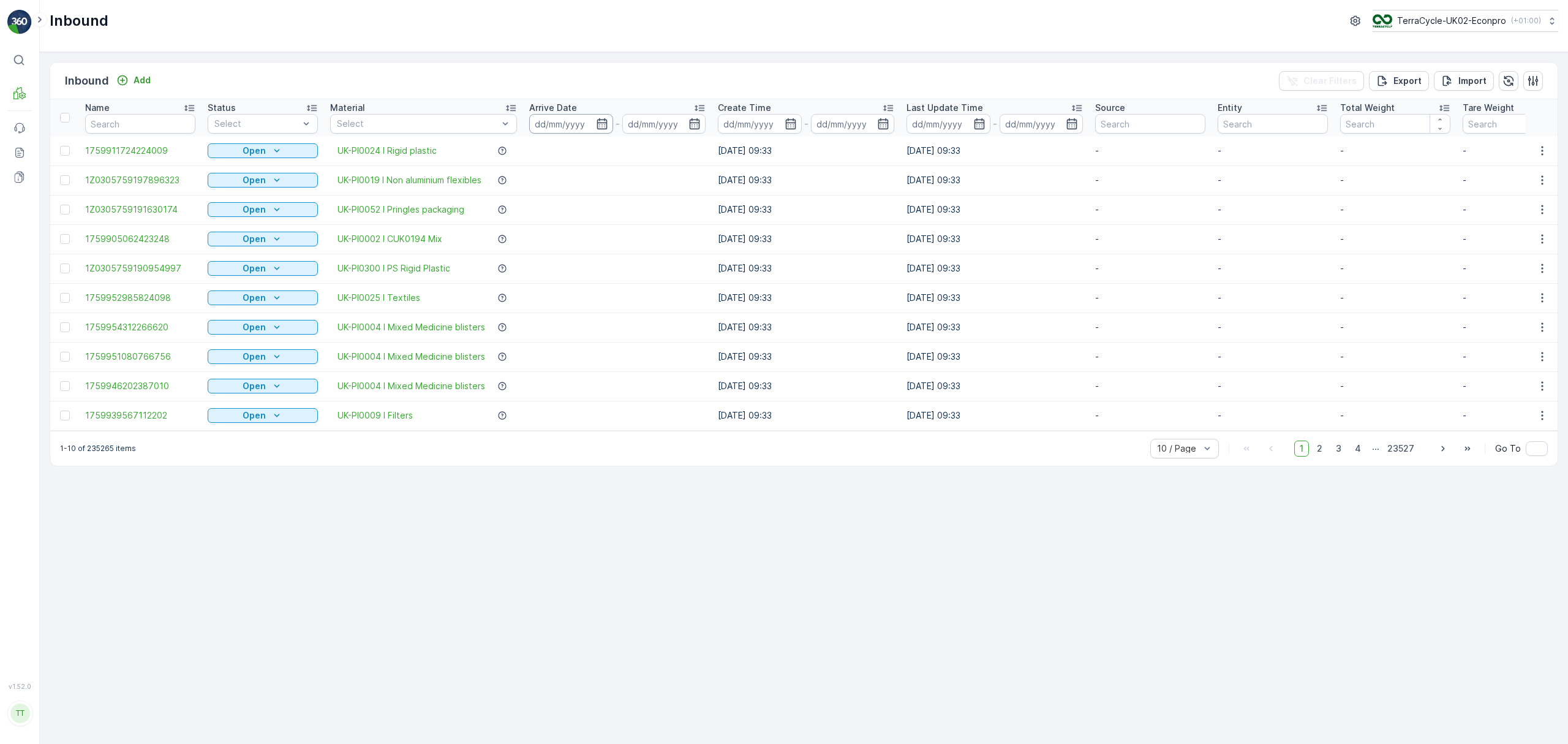
click at [559, 127] on input at bounding box center [571, 123] width 84 height 20
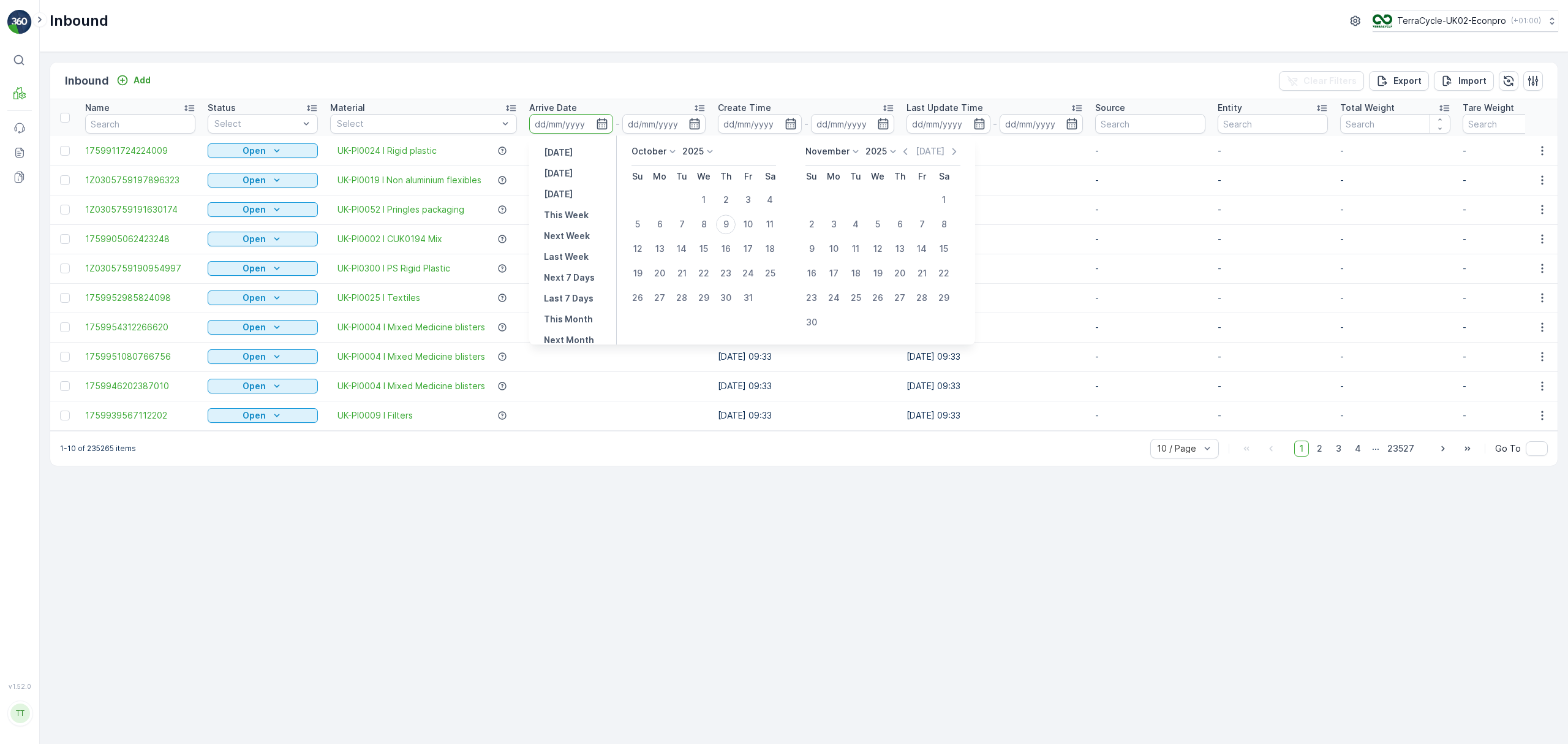
click at [643, 153] on p "October" at bounding box center [649, 151] width 35 height 13
click at [650, 263] on span "July" at bounding box center [646, 267] width 16 height 13
click at [770, 272] on div "26" at bounding box center [769, 273] width 20 height 20
type input "[DATE]"
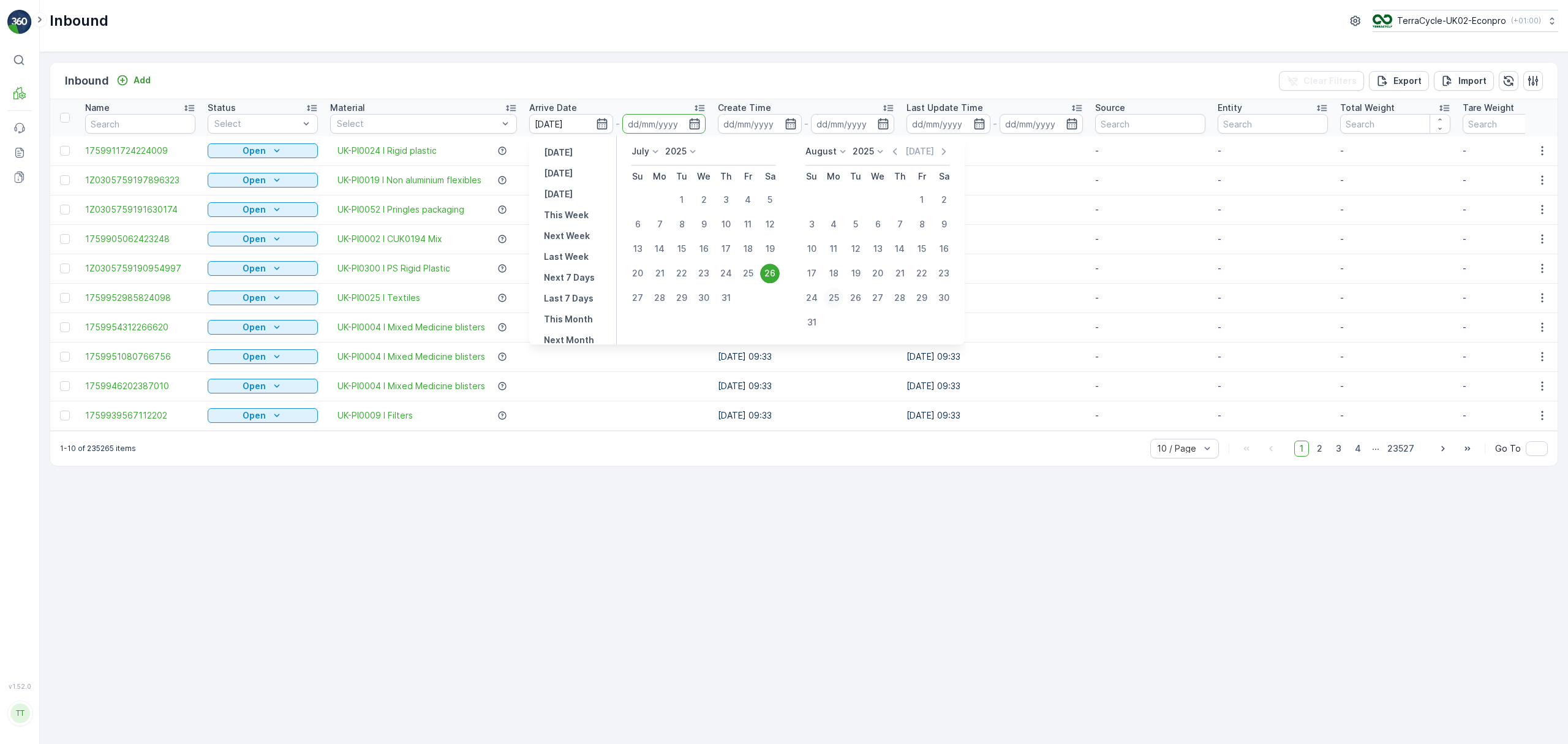
click at [833, 294] on div "25" at bounding box center [833, 297] width 20 height 20
type input "[DATE]"
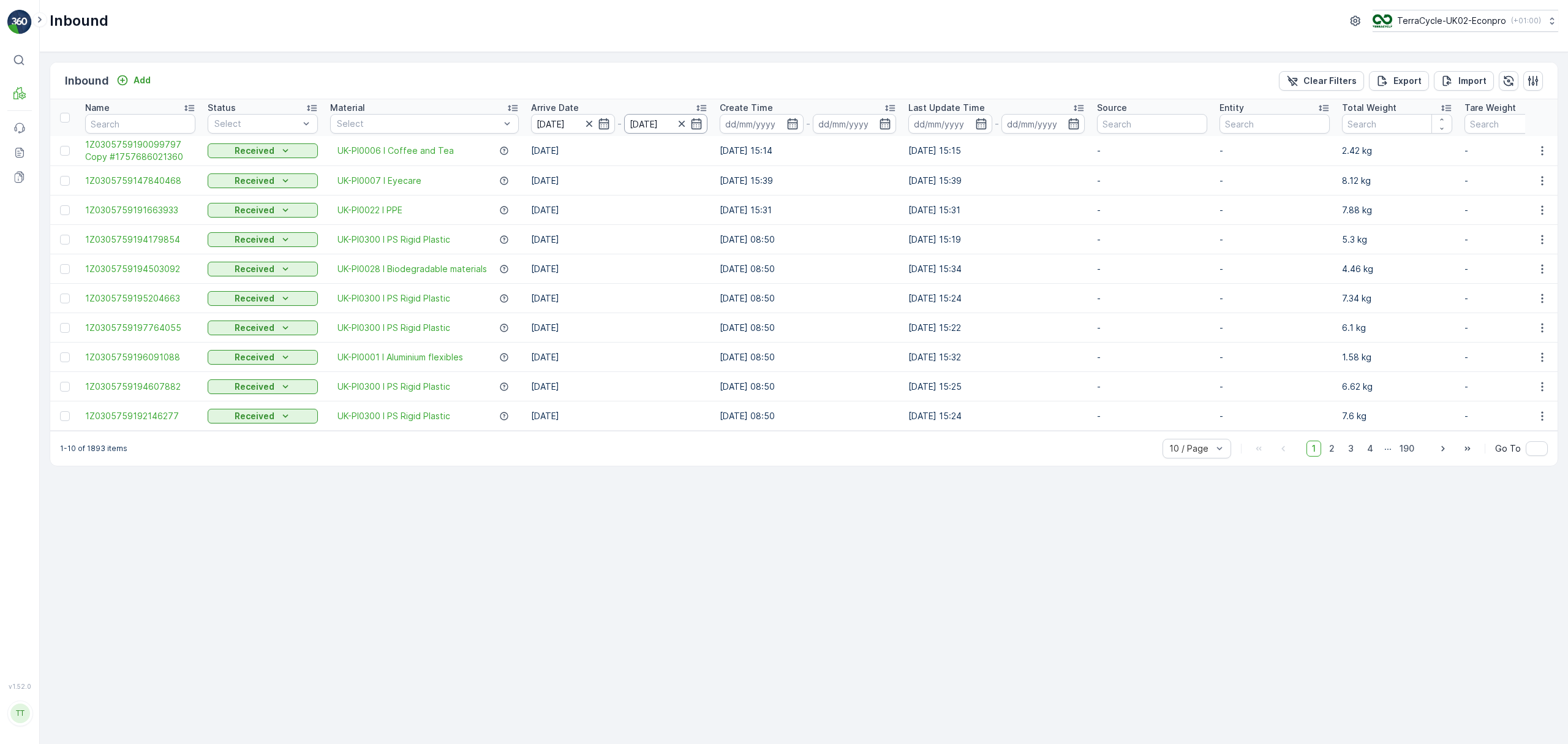
click at [645, 123] on input "[DATE]" at bounding box center [666, 123] width 84 height 20
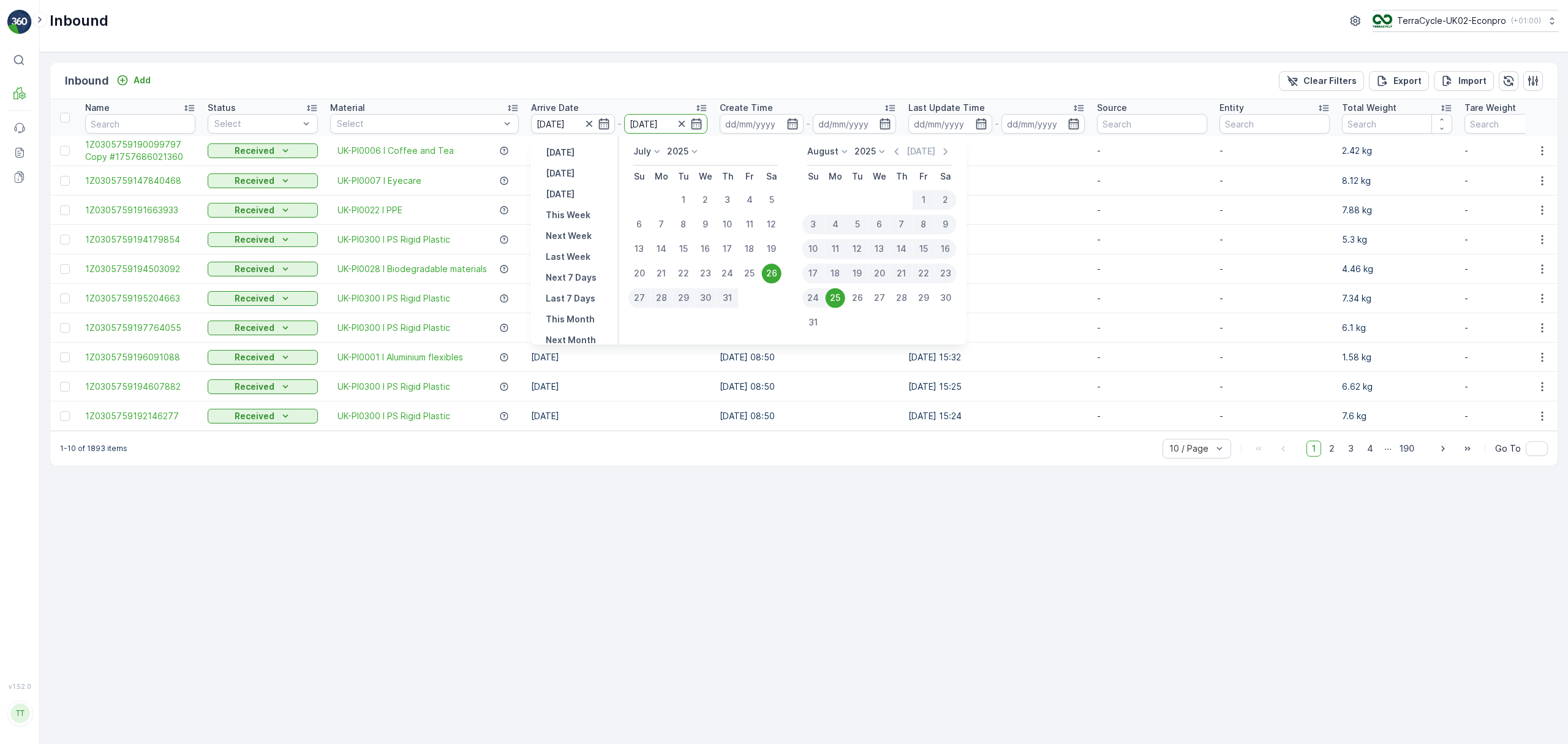
click at [811, 223] on div "3" at bounding box center [813, 224] width 22 height 20
type input "03.08.2025"
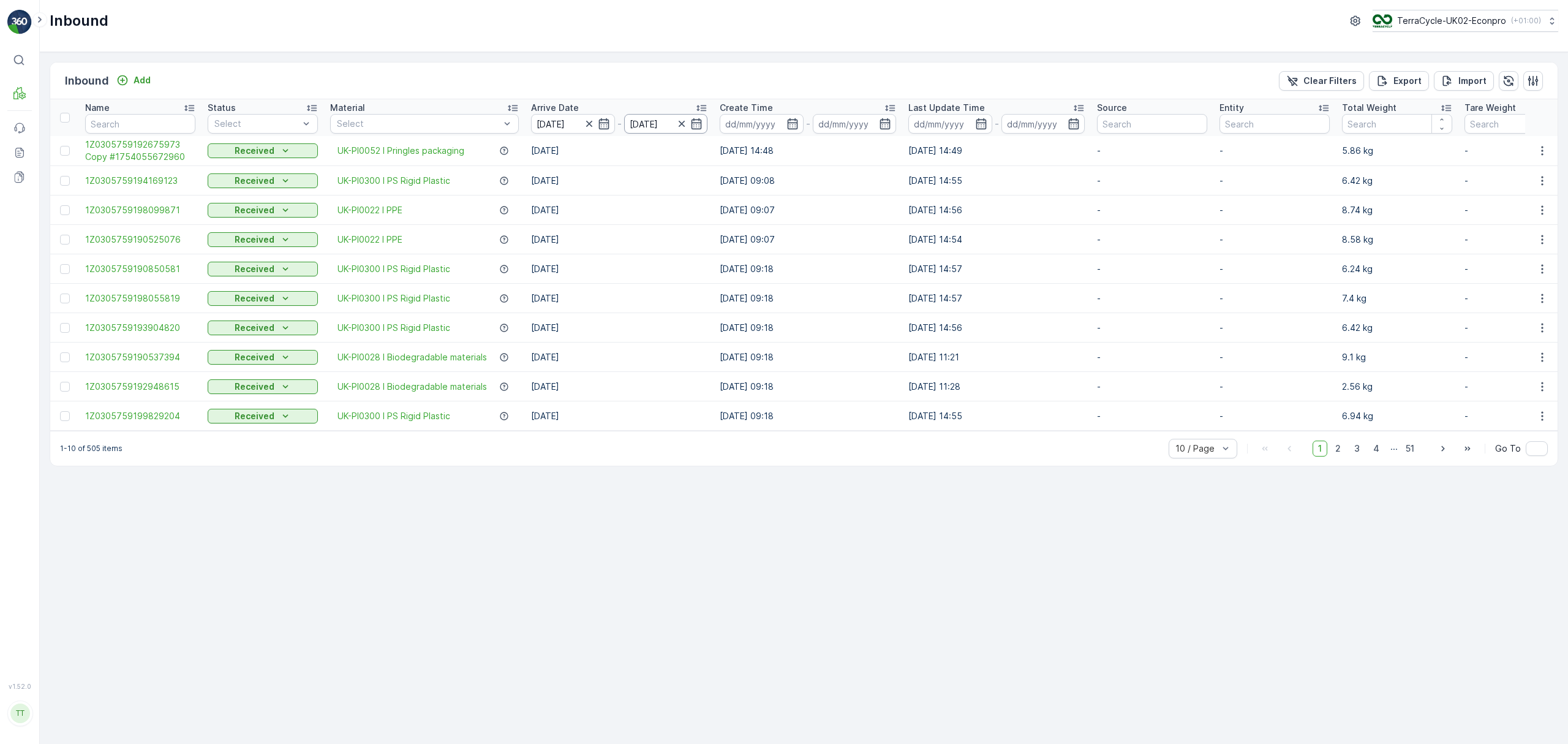
click at [647, 123] on input "03.08.2025" at bounding box center [666, 123] width 84 height 20
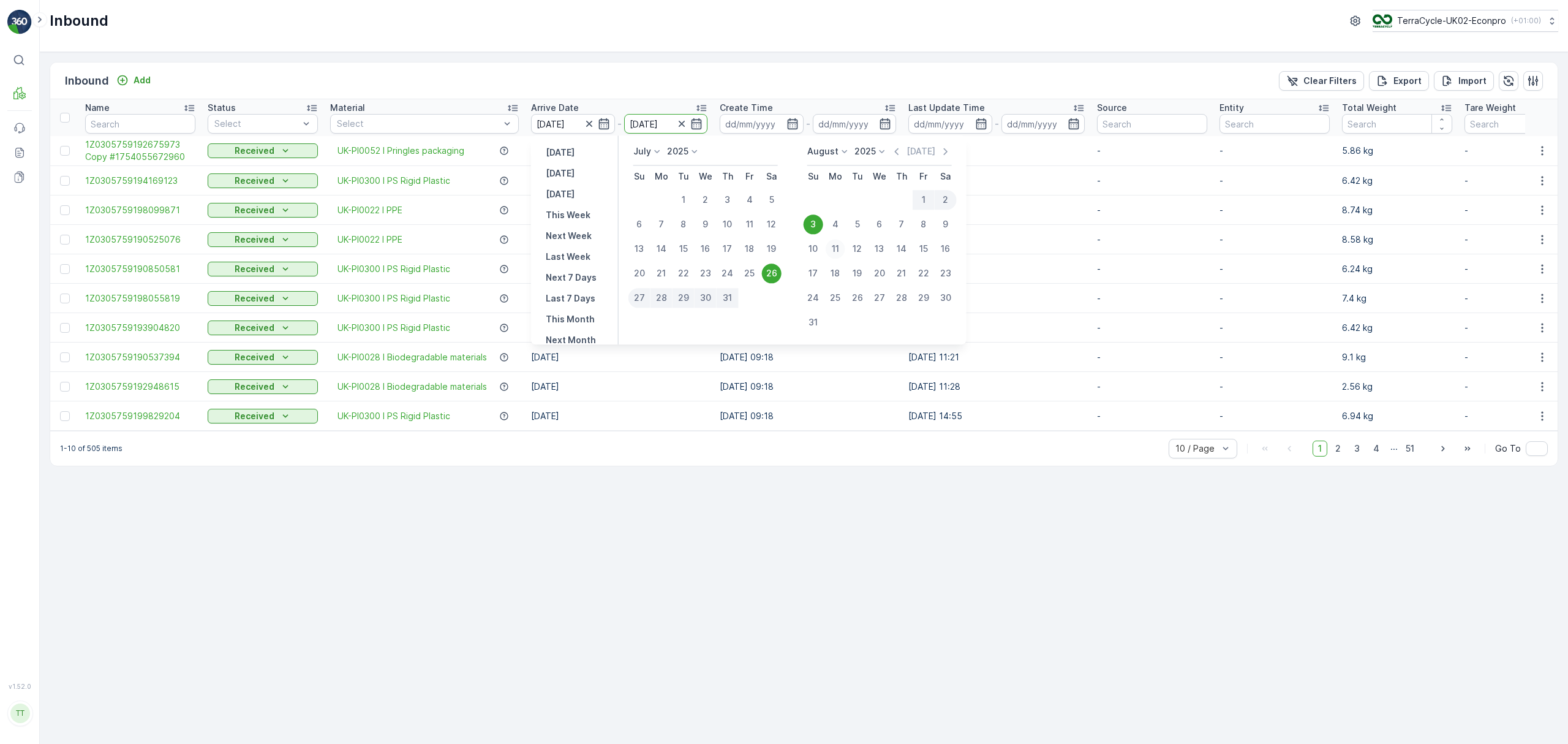
click at [834, 248] on div "11" at bounding box center [835, 249] width 20 height 20
type input "11.08.2025"
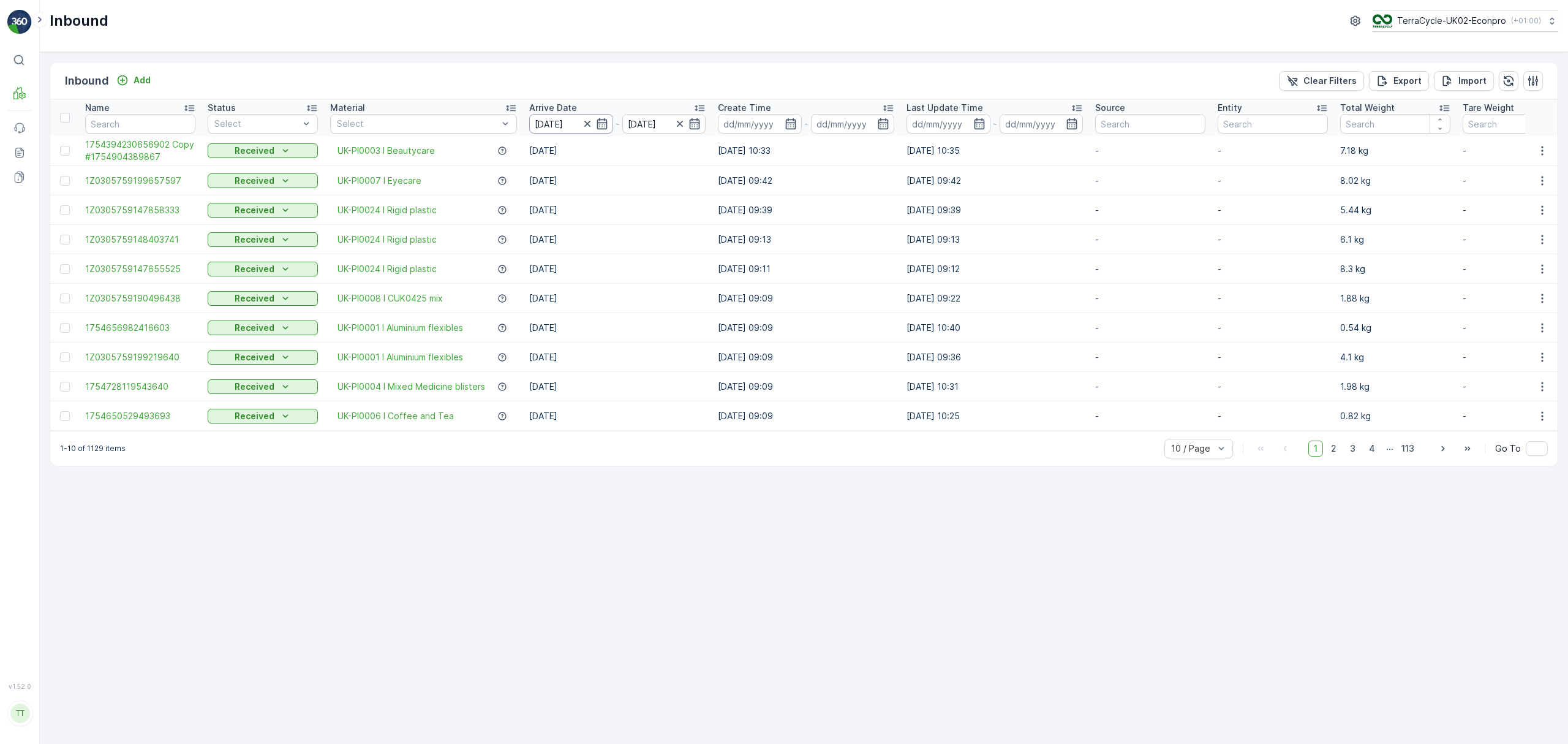
click at [538, 125] on input "[DATE]" at bounding box center [571, 123] width 84 height 20
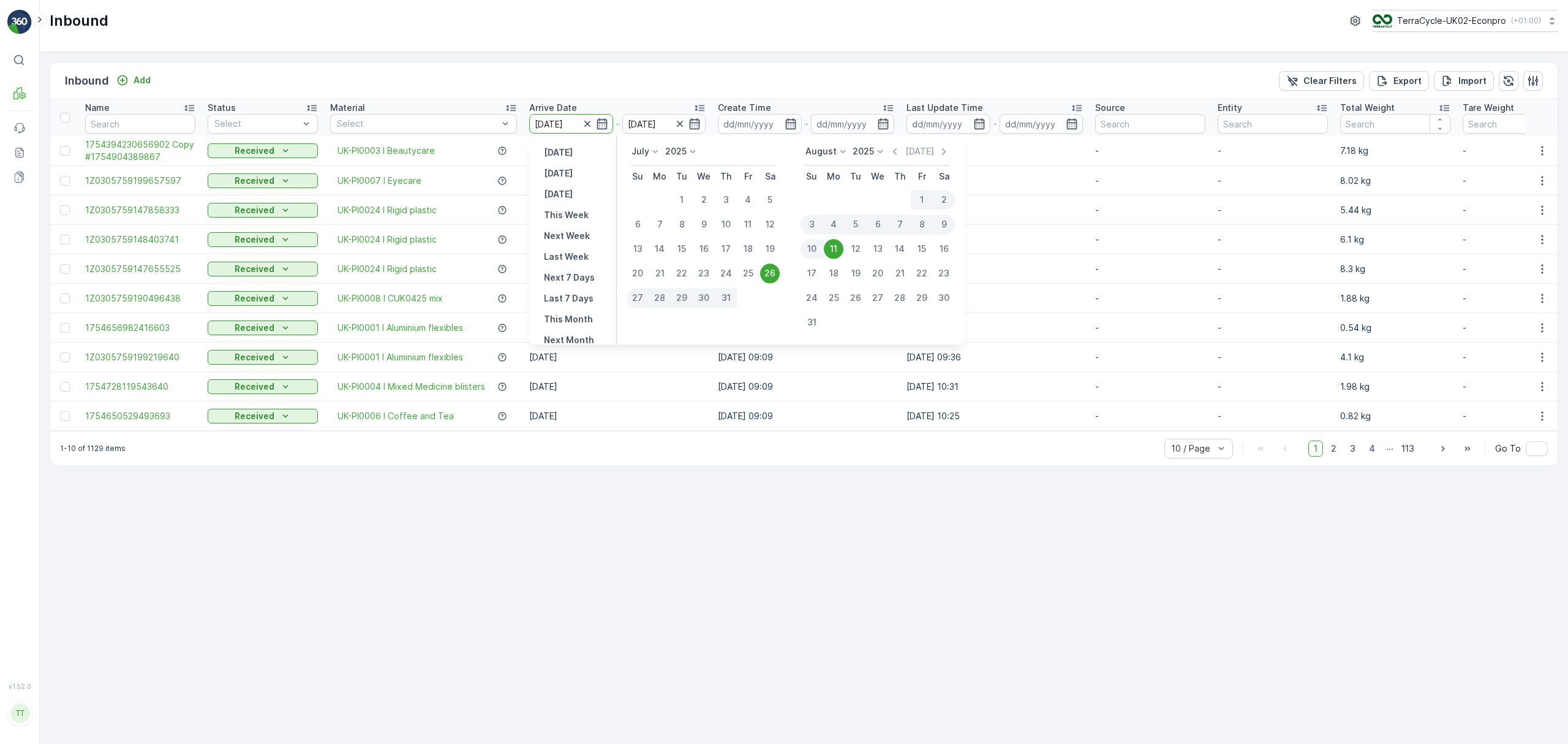
click at [834, 226] on div "4" at bounding box center [834, 224] width 22 height 20
type input "04.08.2025"
click at [648, 356] on td "11.08.2025" at bounding box center [617, 357] width 189 height 29
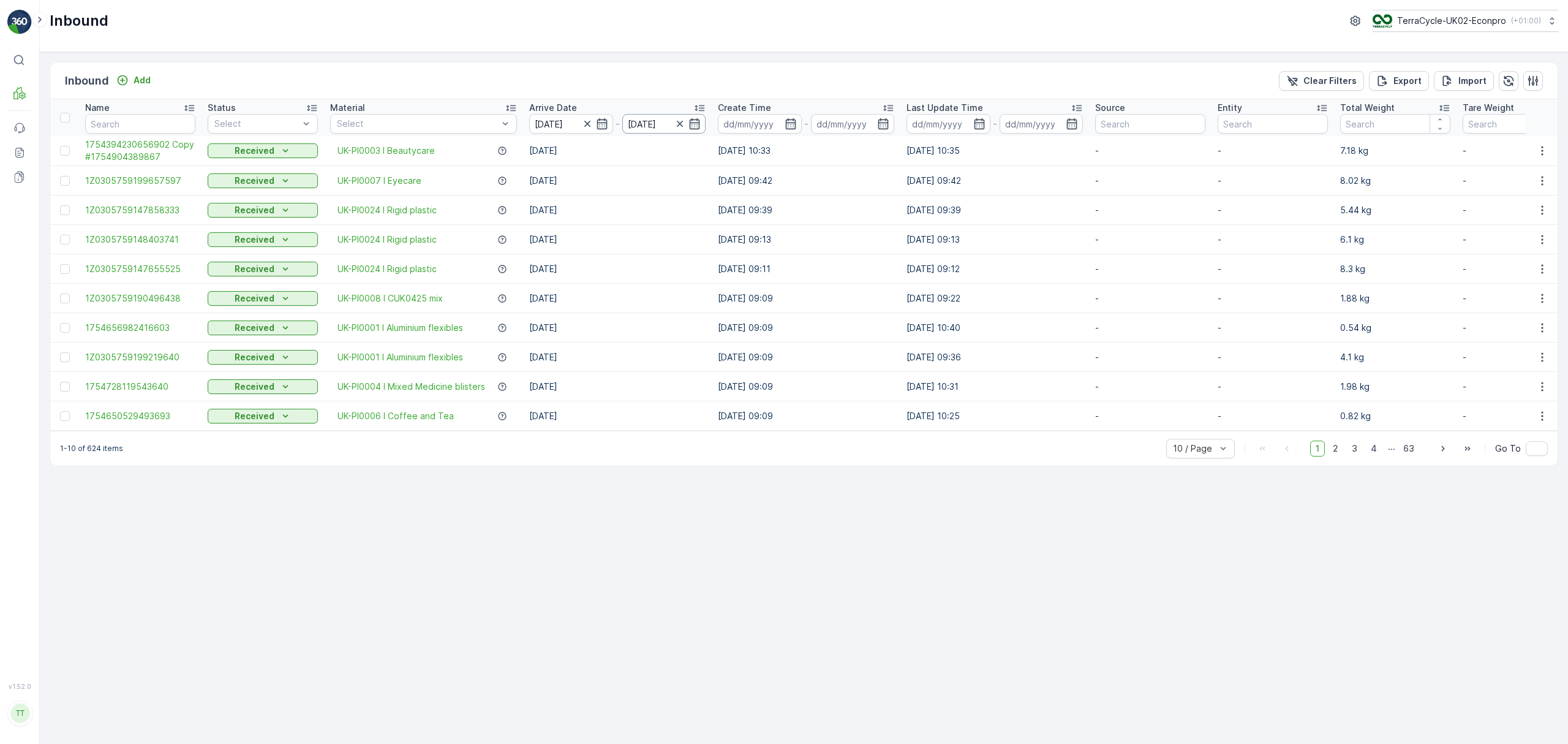
click at [653, 126] on input "11.08.2025" at bounding box center [664, 123] width 84 height 20
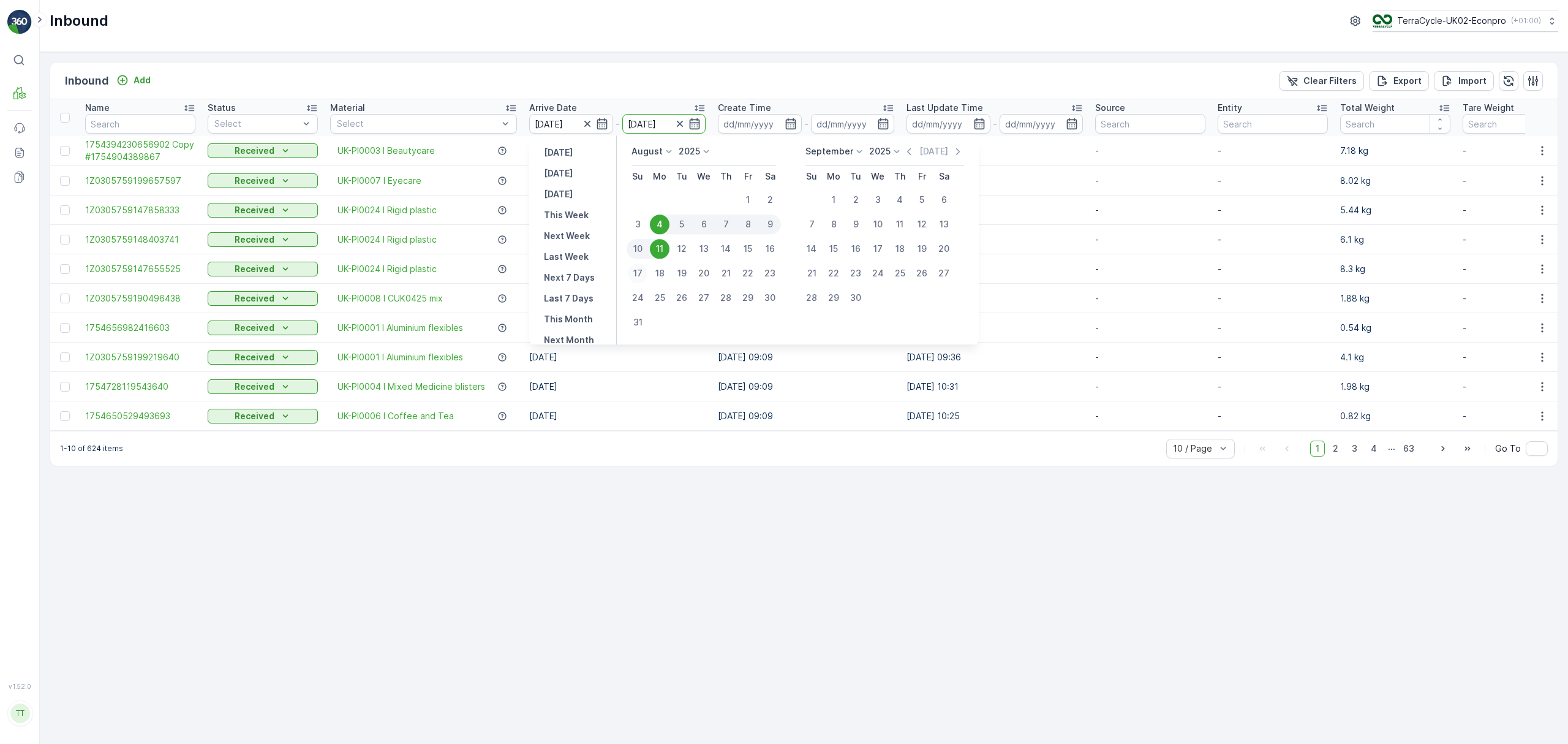
click at [638, 271] on div "17" at bounding box center [637, 273] width 20 height 20
type input "17.08.2025"
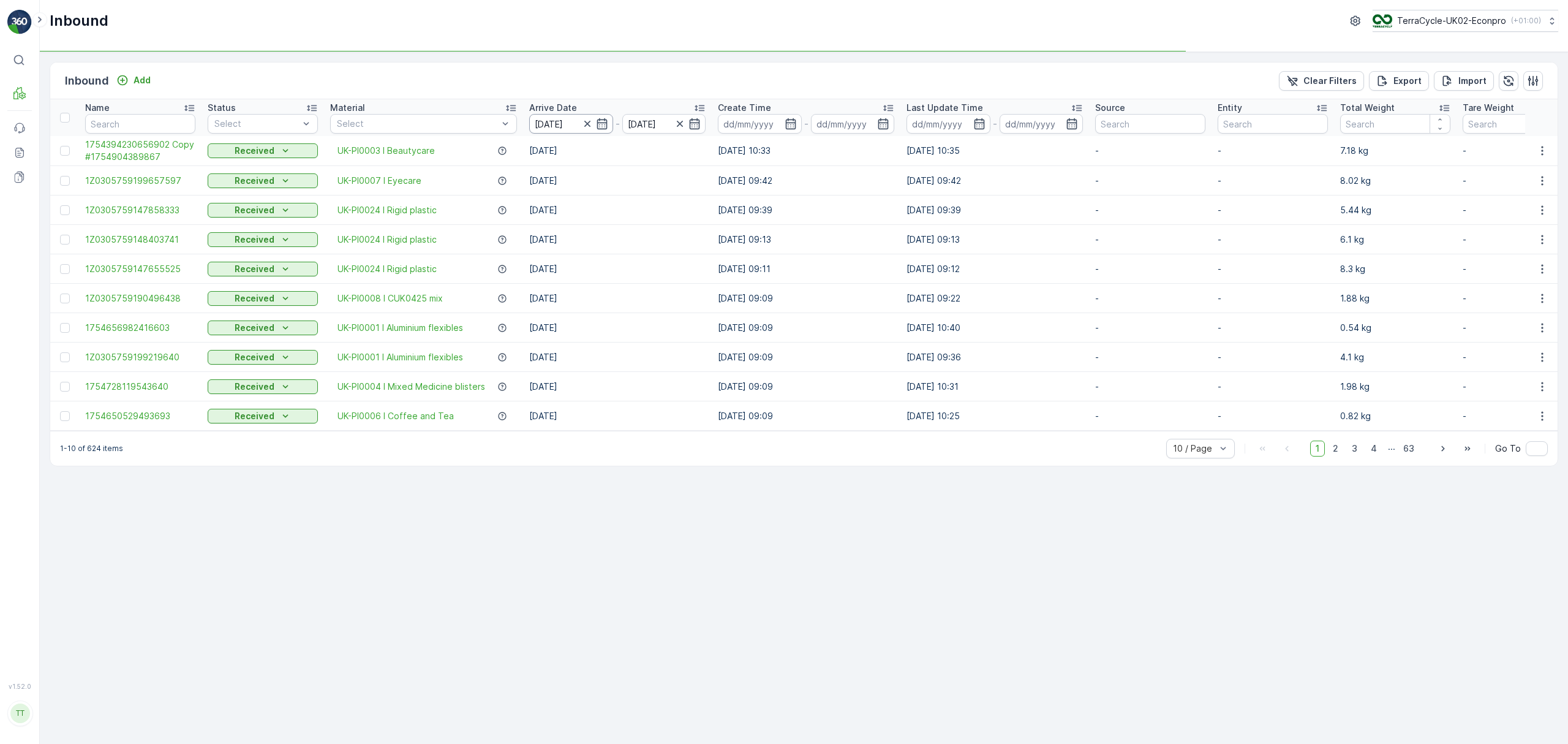
click at [554, 122] on input "04.08.2025" at bounding box center [571, 123] width 84 height 20
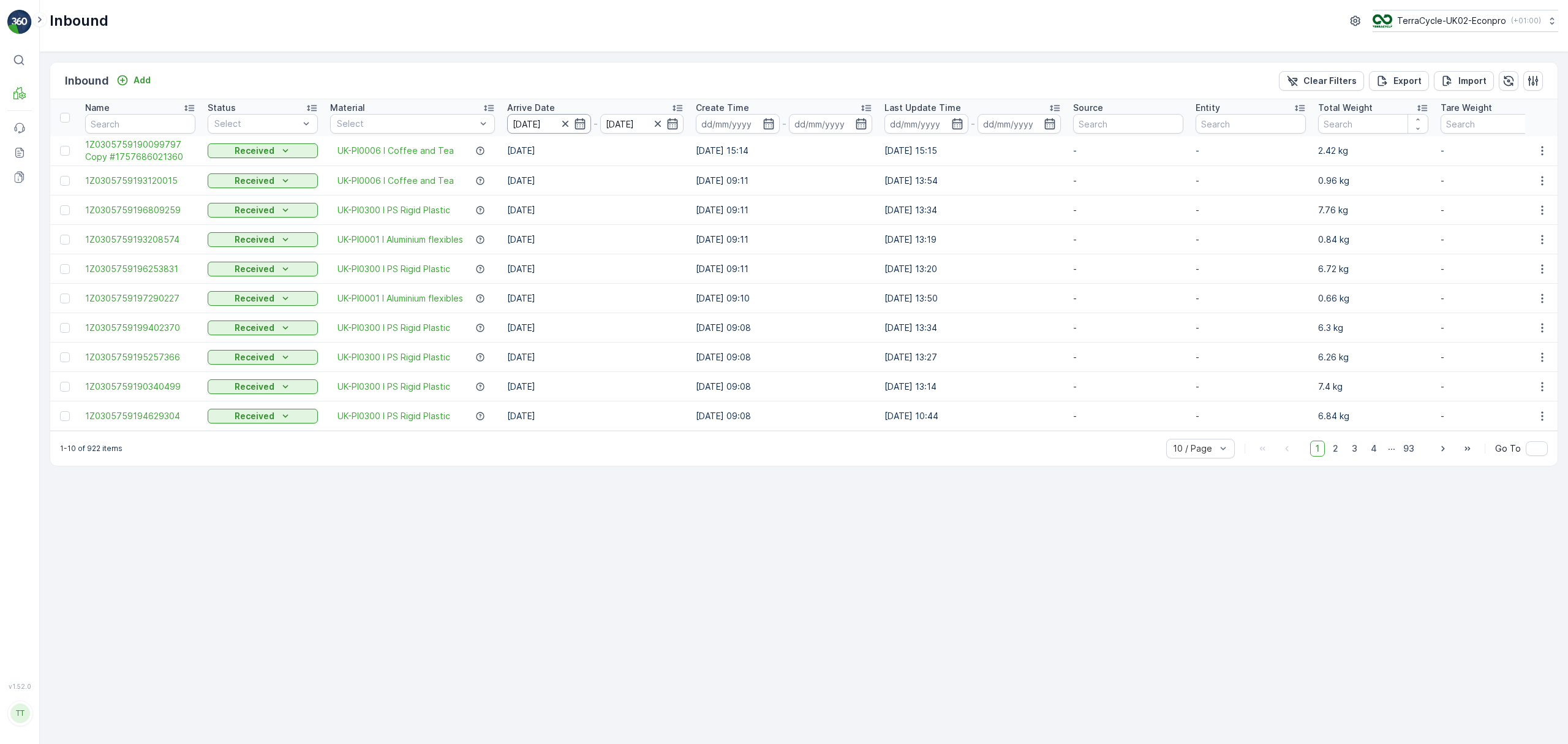
click at [543, 122] on input "04.08.2025" at bounding box center [549, 123] width 84 height 20
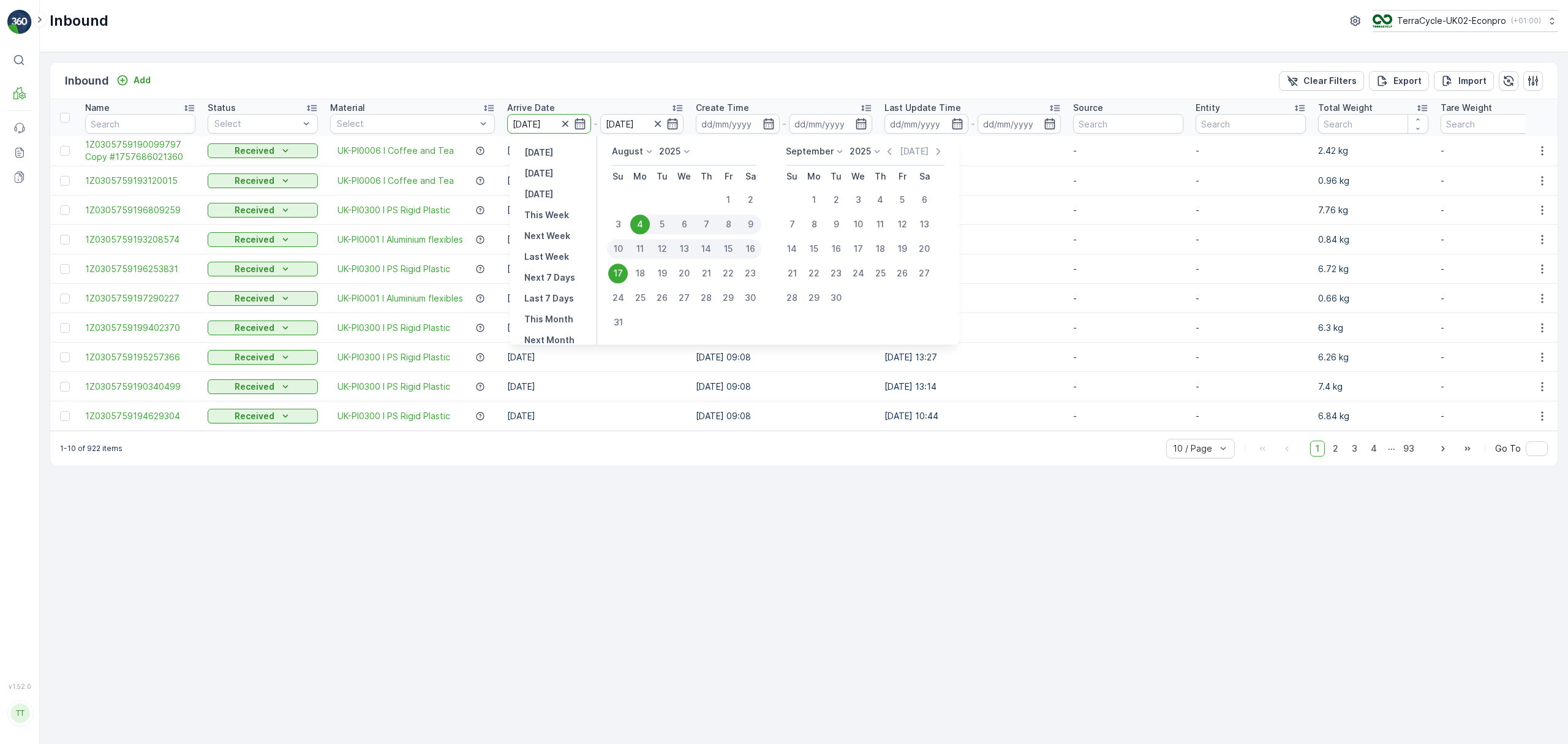
click at [658, 246] on div "12" at bounding box center [662, 249] width 22 height 20
type input "12.08.2025"
click at [621, 379] on td "15.08.2025" at bounding box center [595, 386] width 189 height 29
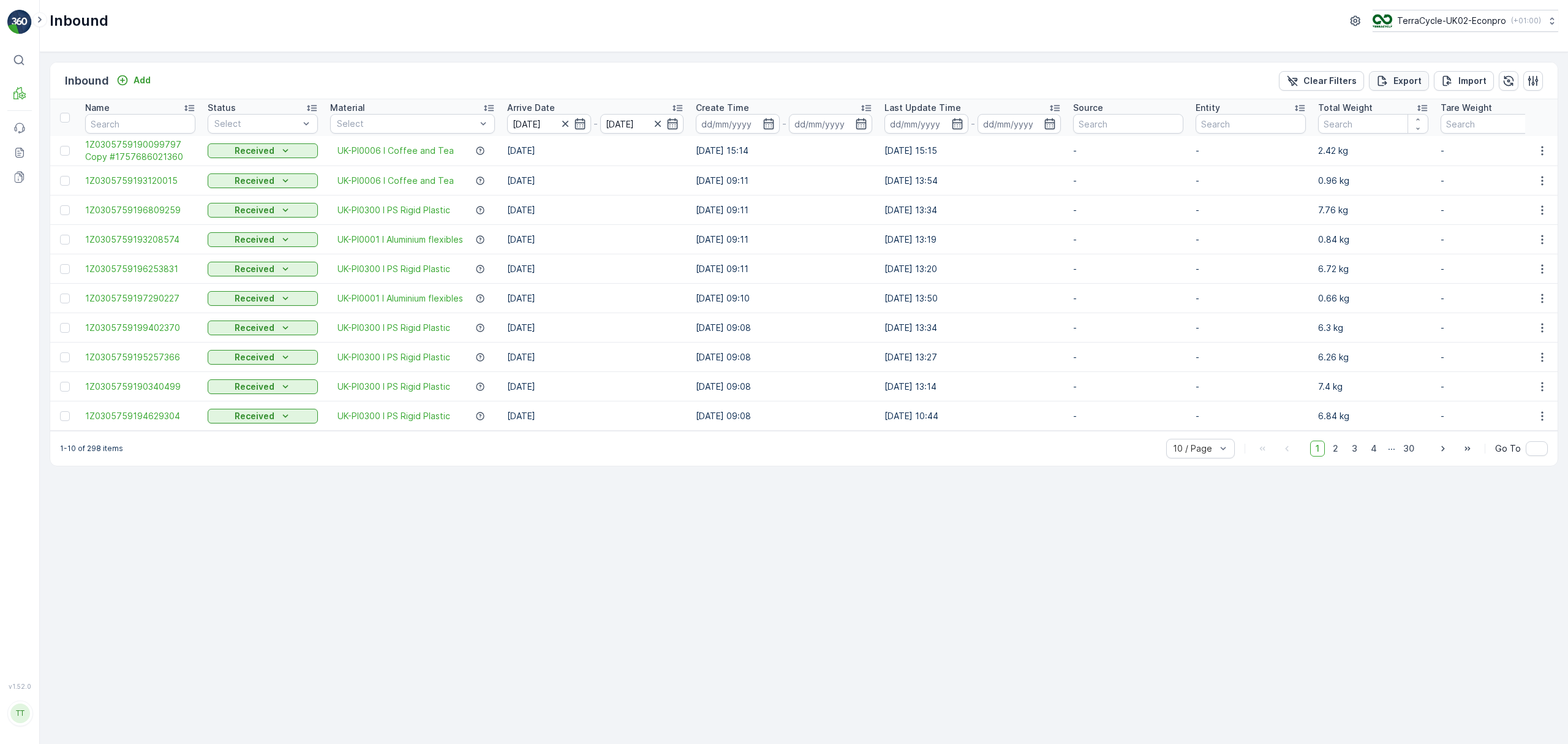
click at [1408, 80] on p "Export" at bounding box center [1408, 81] width 28 height 13
click at [13, 152] on icon at bounding box center [20, 153] width 13 height 13
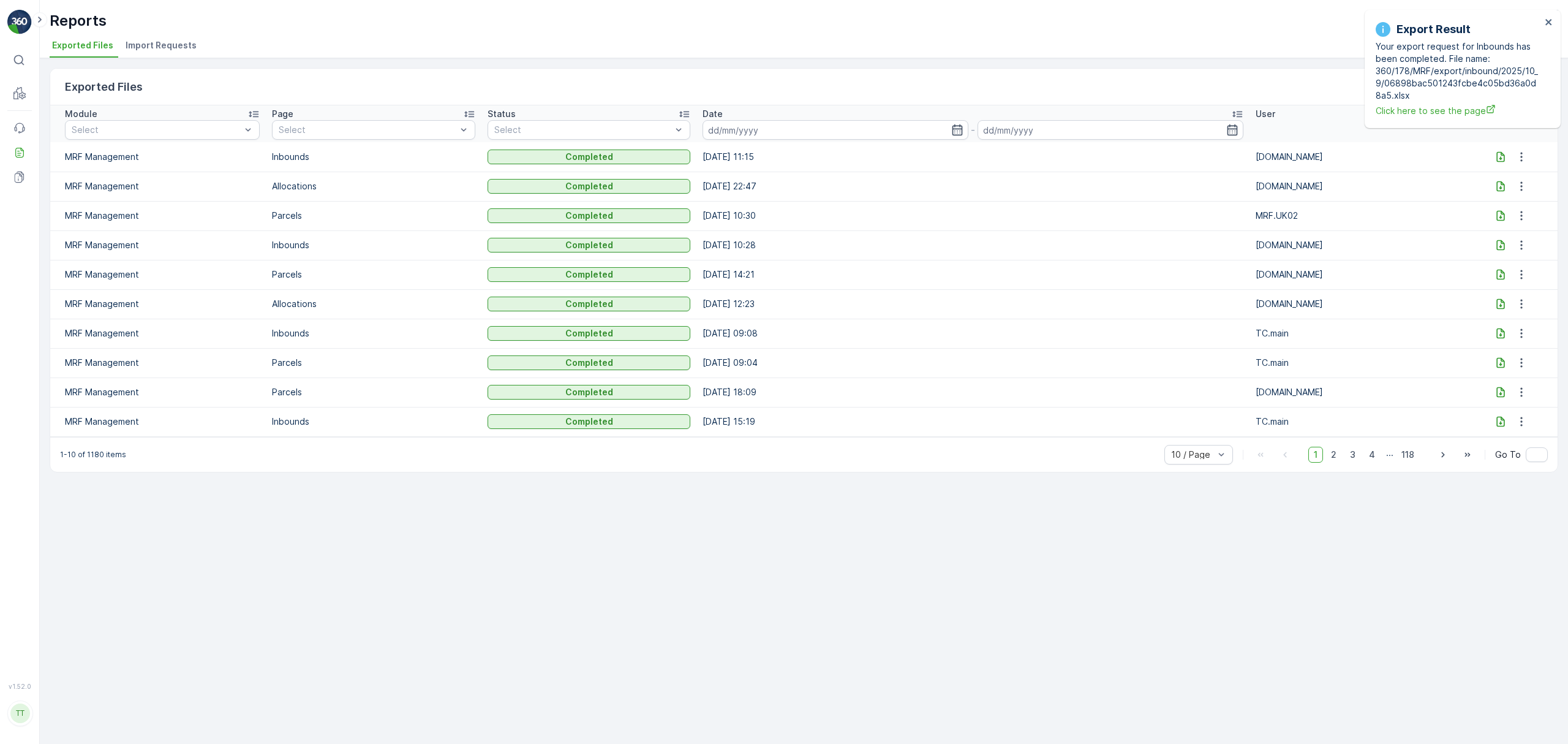
click at [1497, 157] on icon at bounding box center [1501, 156] width 8 height 10
click at [1549, 25] on icon "close" at bounding box center [1548, 22] width 9 height 9
drag, startPoint x: 1548, startPoint y: 23, endPoint x: 1494, endPoint y: 23, distance: 54.0
click at [1546, 23] on icon "close" at bounding box center [1548, 22] width 9 height 9
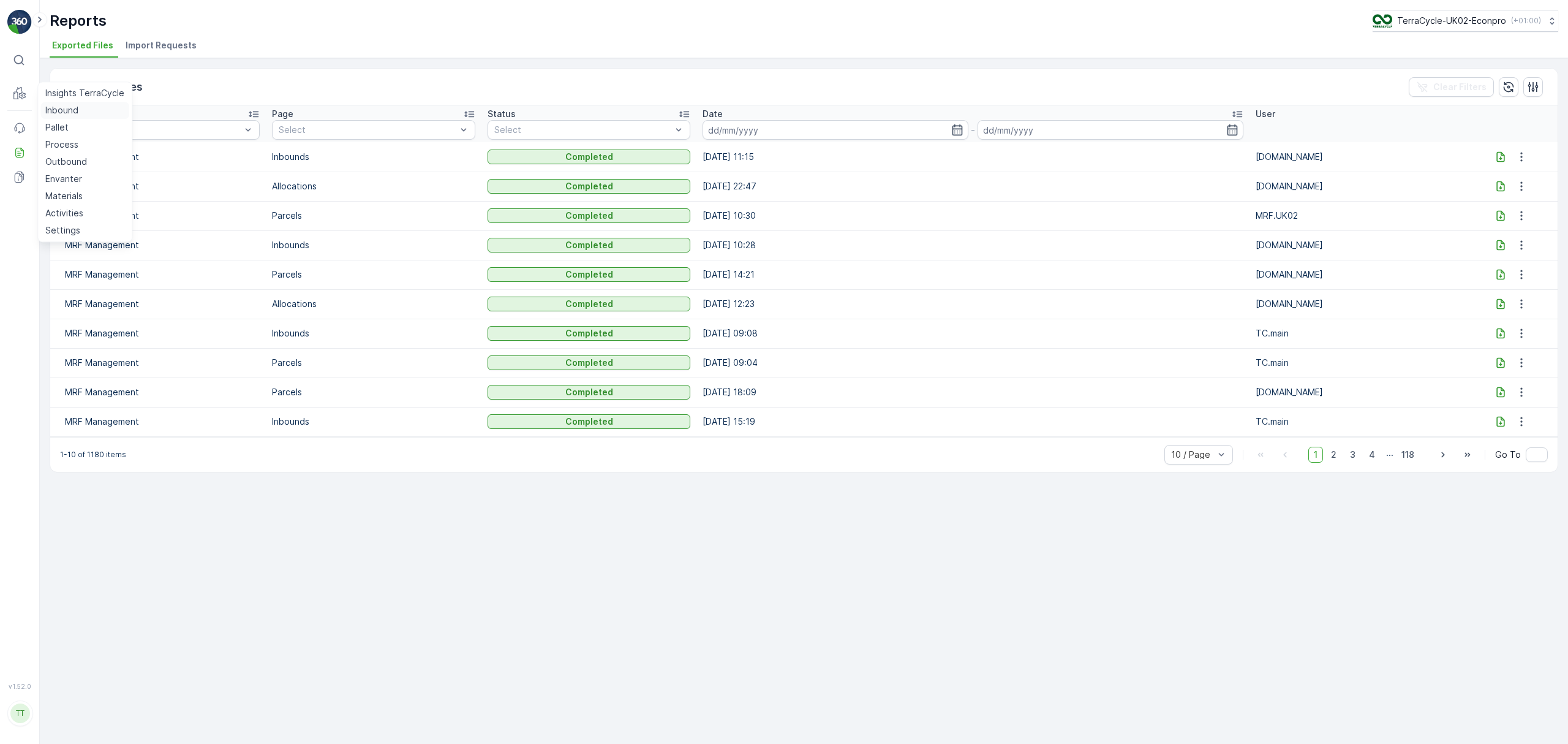
click at [62, 108] on p "Inbound" at bounding box center [62, 111] width 33 height 13
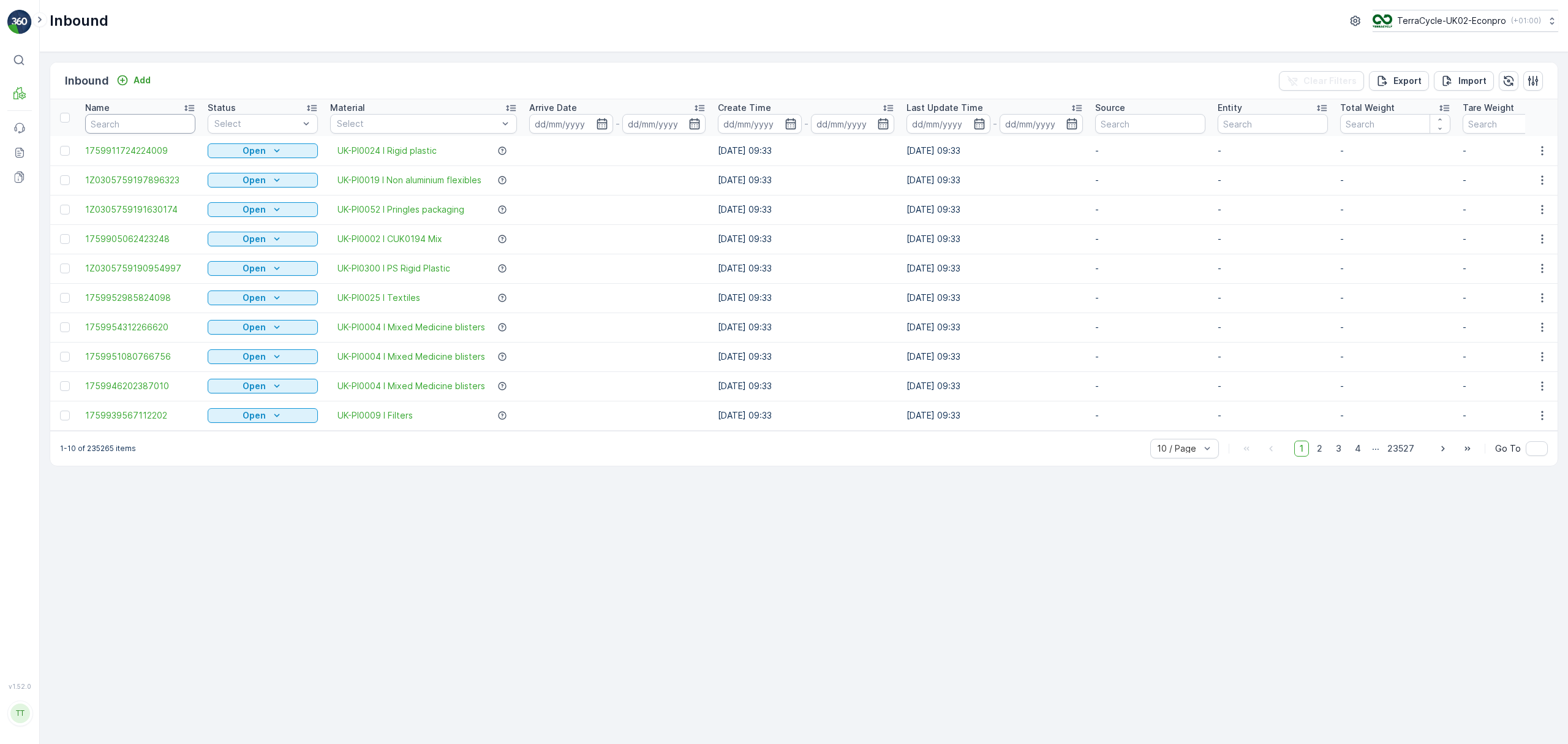
click at [115, 122] on input "text" at bounding box center [140, 123] width 111 height 20
paste input "1Z0305759190099797 Copy #1757686021360"
type input "1Z0305759190099797 Copy #1757686021360"
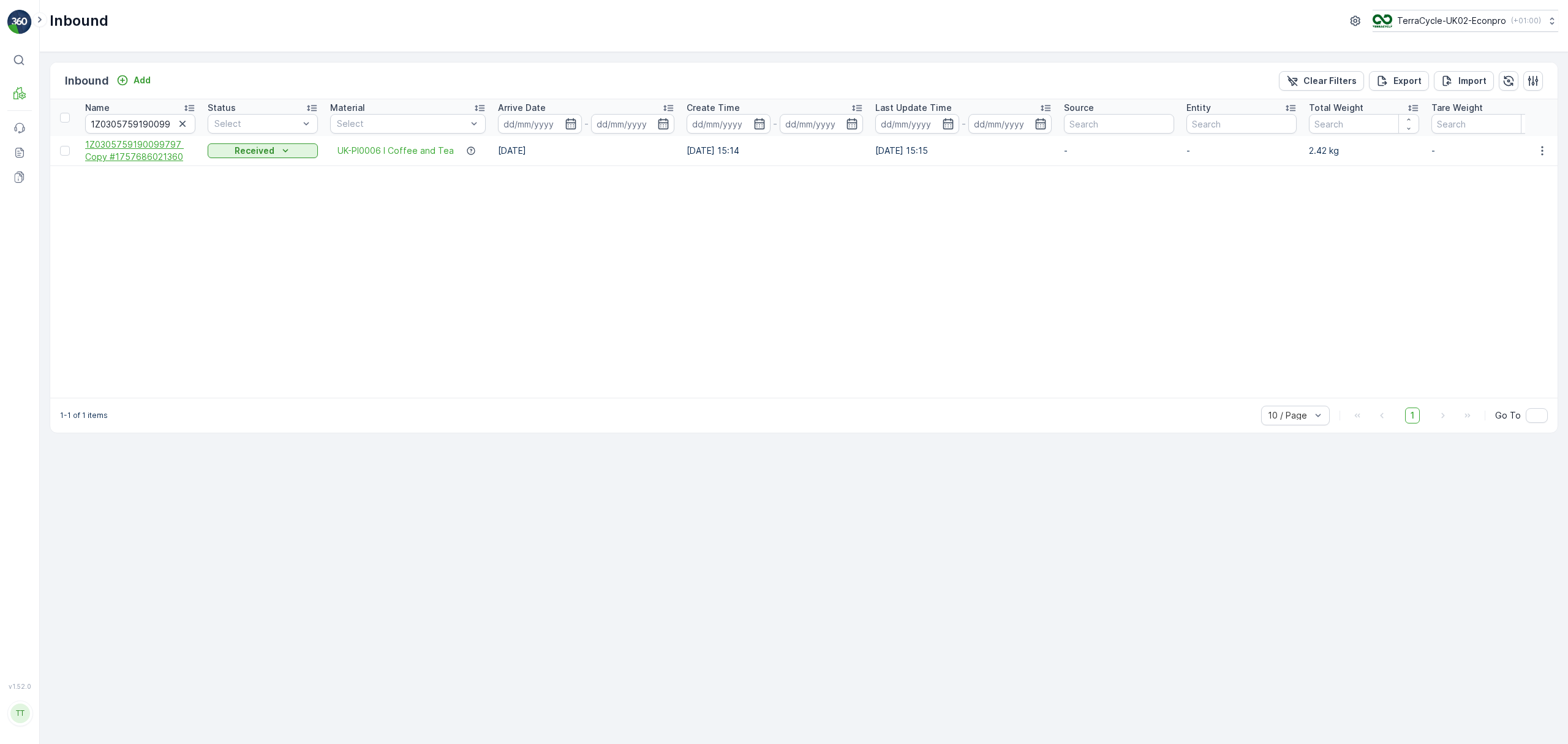
click at [138, 147] on span "1Z0305759190099797 Copy #1757686021360" at bounding box center [140, 150] width 111 height 24
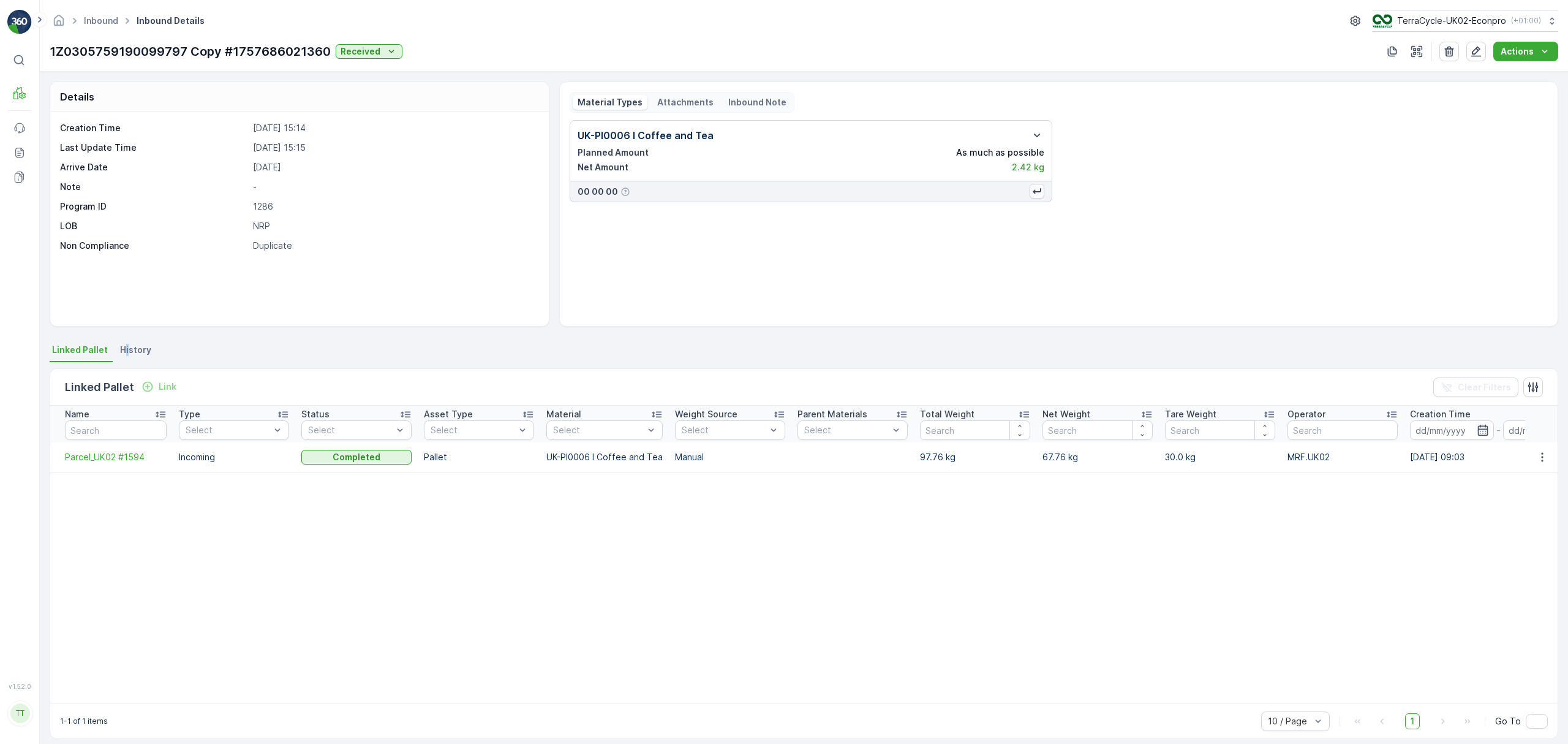
click at [125, 348] on span "History" at bounding box center [136, 350] width 31 height 13
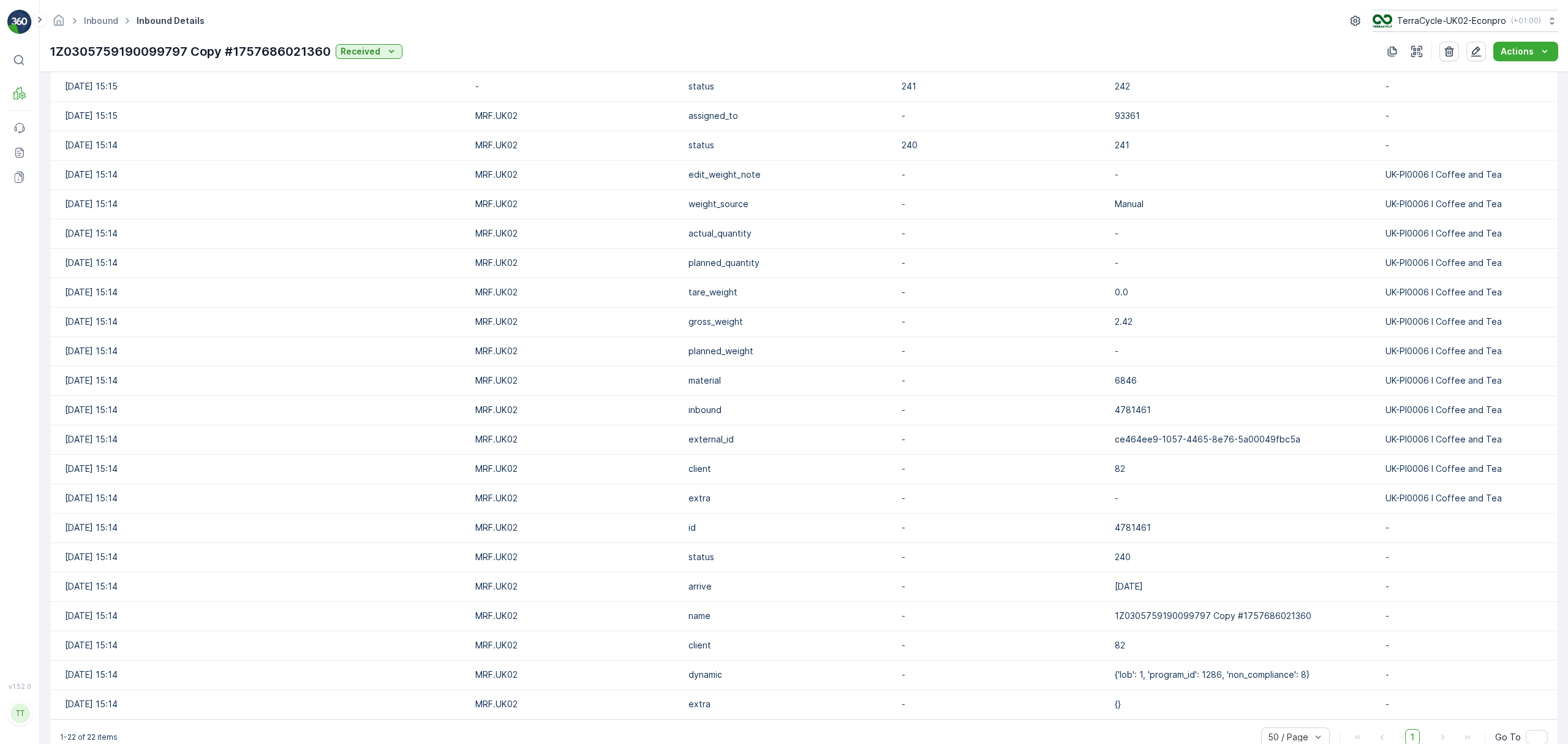
scroll to position [398, 0]
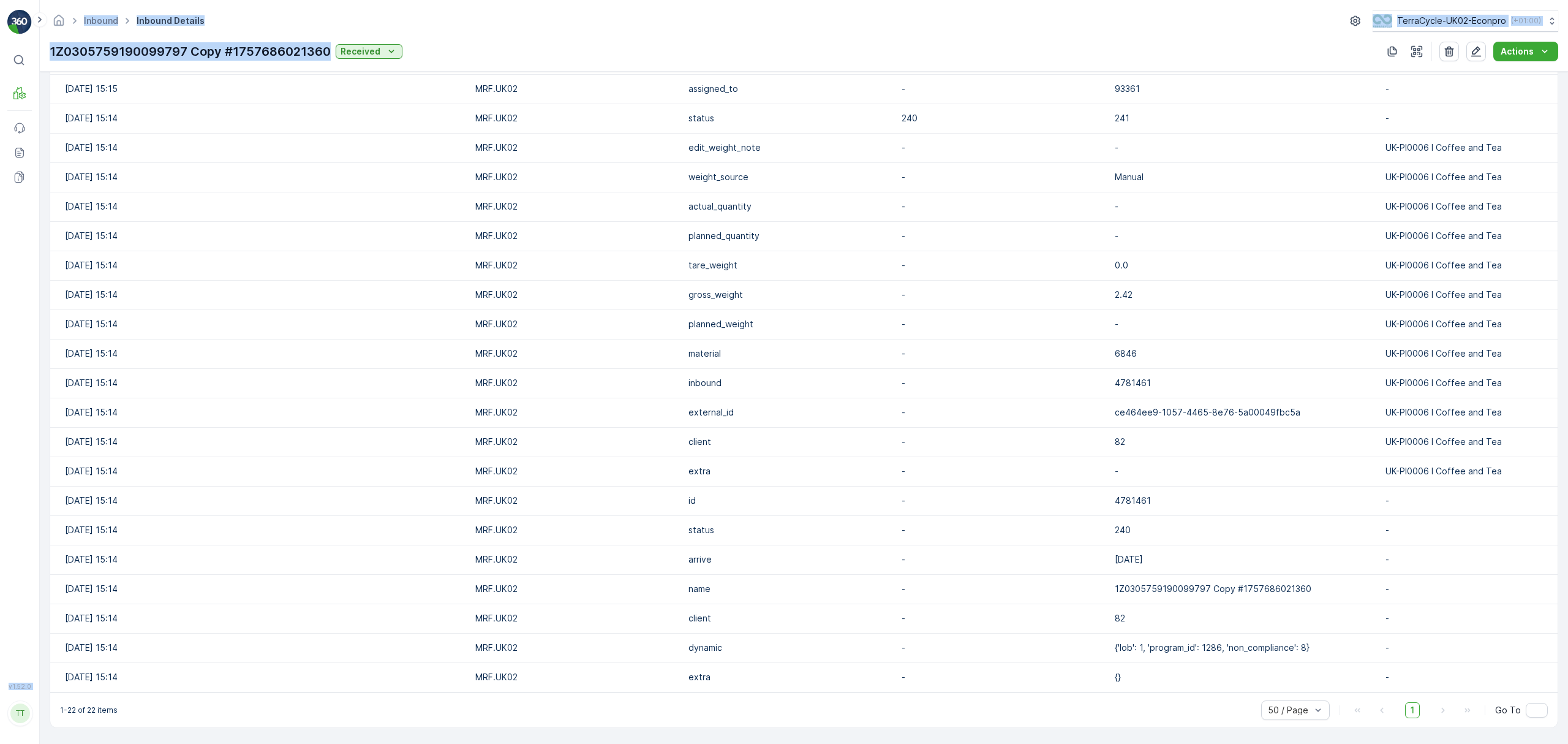
drag, startPoint x: 326, startPoint y: 48, endPoint x: 11, endPoint y: 47, distance: 315.0
click at [21, 55] on div "⌘B MRF Events Reports Documents v 1.52.0 TT TC.GLOBAL clemence.vasseur@terracyc…" at bounding box center [784, 372] width 1568 height 744
click at [99, 40] on div "Inbound Inbound Details TerraCycle-UK02-Econpro ( +01:00 ) 1Z0305759190099797 C…" at bounding box center [804, 35] width 1528 height 71
click at [98, 52] on p "1Z0305759190099797 Copy #1757686021360" at bounding box center [190, 51] width 281 height 18
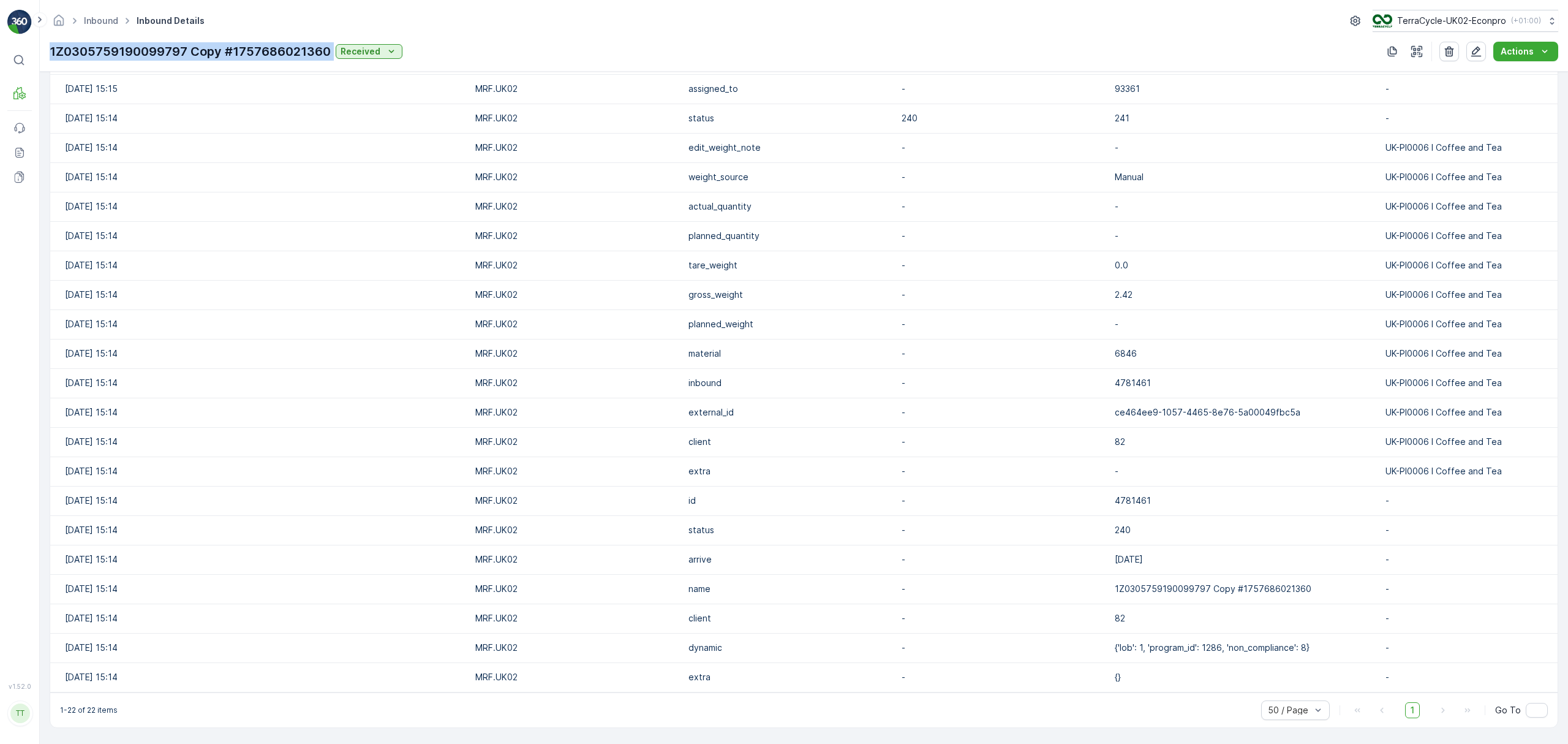
click at [98, 52] on p "1Z0305759190099797 Copy #1757686021360" at bounding box center [190, 51] width 281 height 18
copy p "1Z0305759190099797 Copy #1757686021360"
